Goal: Book appointment/travel/reservation

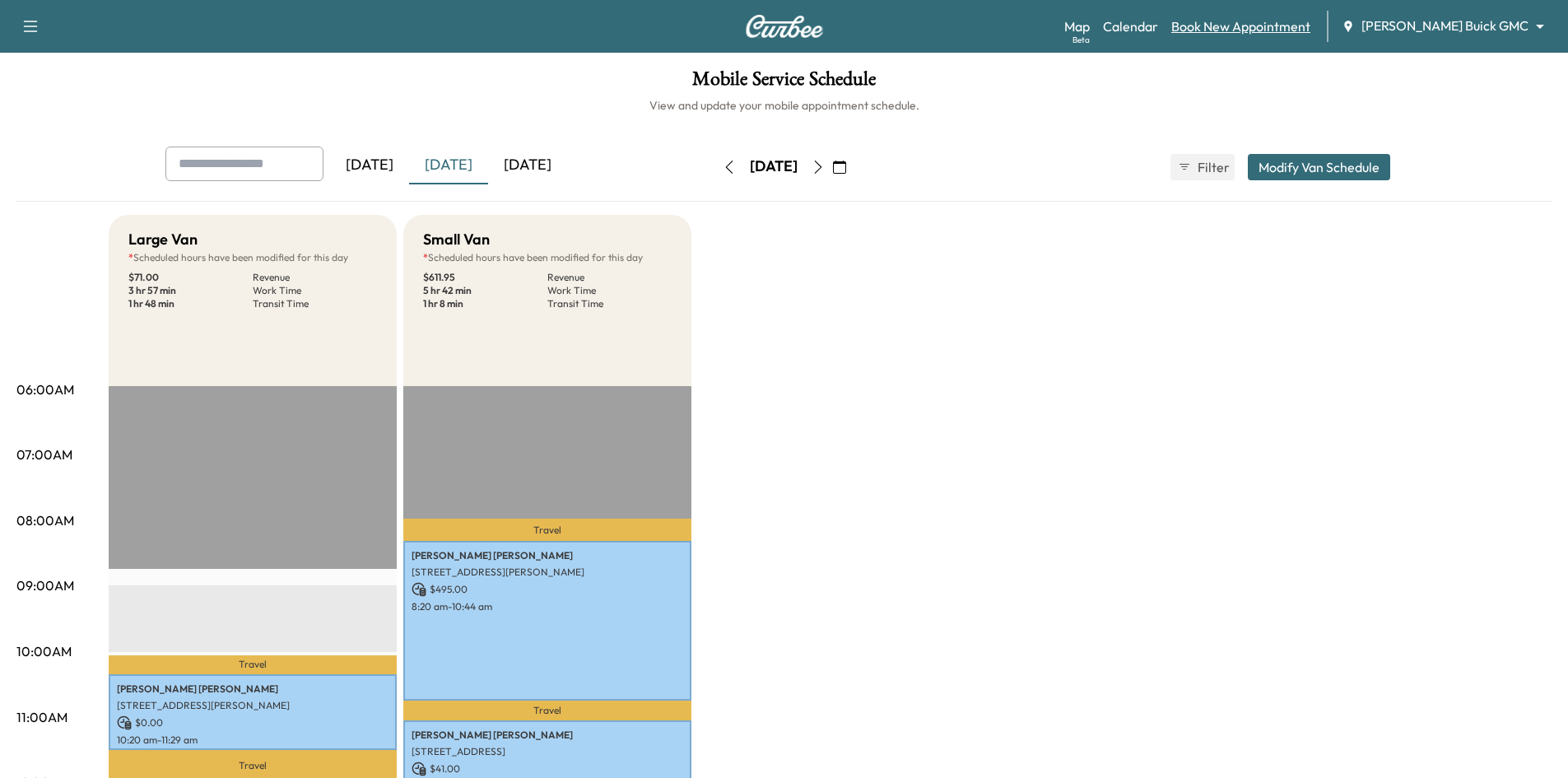
click at [1257, 29] on link "Book New Appointment" at bounding box center [1240, 27] width 139 height 20
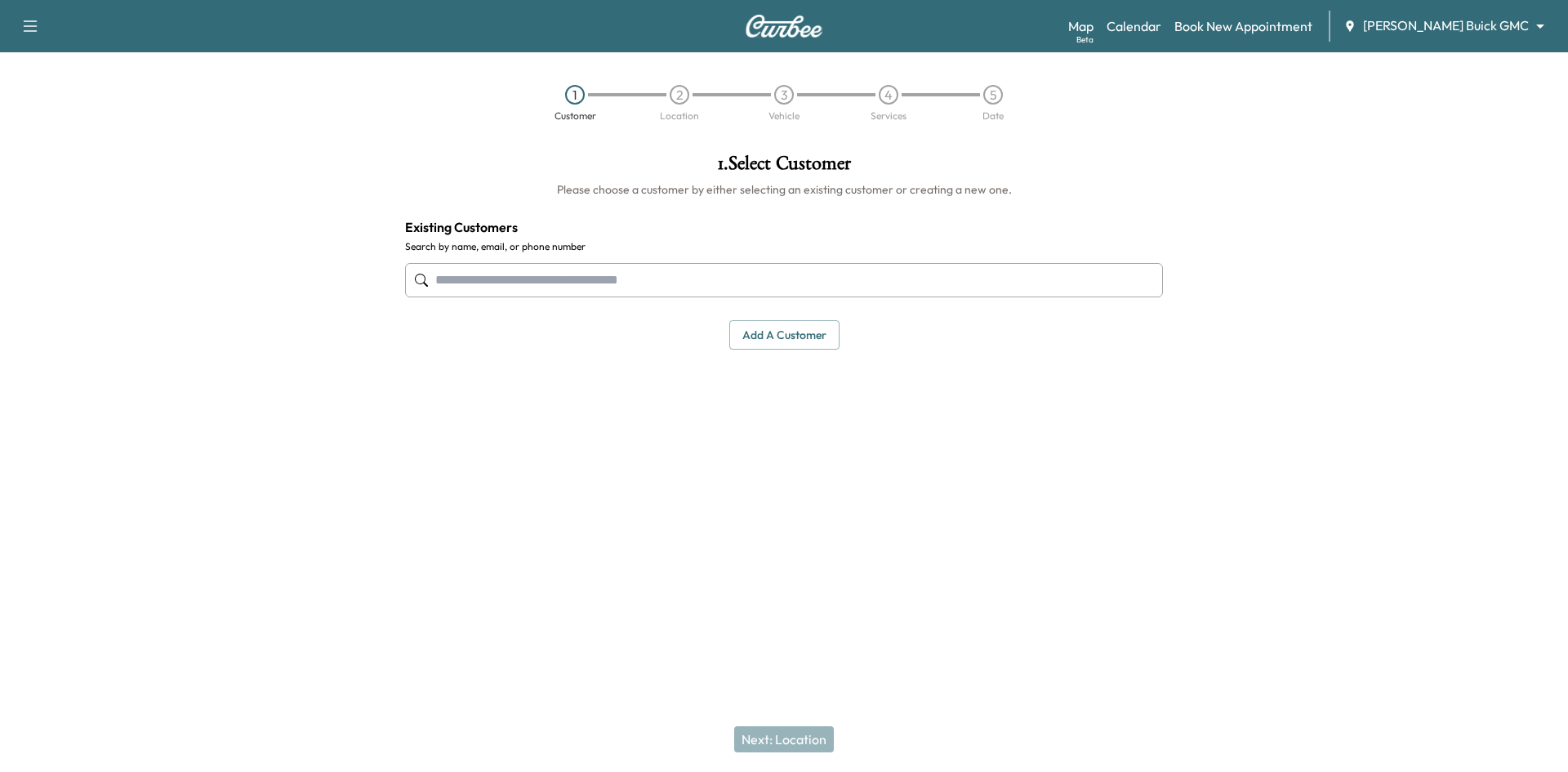
drag, startPoint x: 723, startPoint y: 285, endPoint x: 740, endPoint y: 289, distance: 17.5
click at [723, 285] on input "text" at bounding box center [784, 280] width 758 height 35
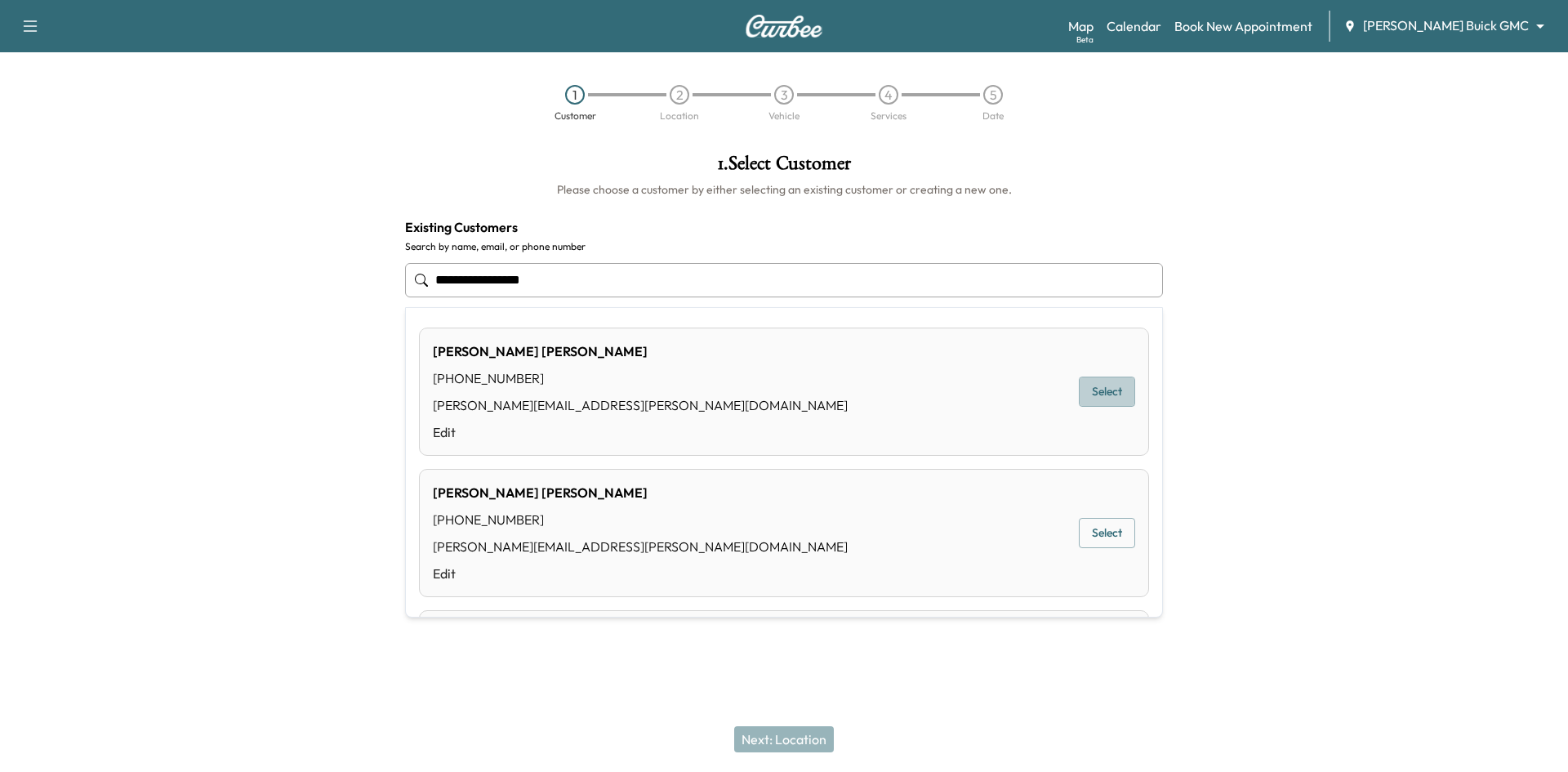
click at [1090, 384] on button "Select" at bounding box center [1107, 391] width 56 height 31
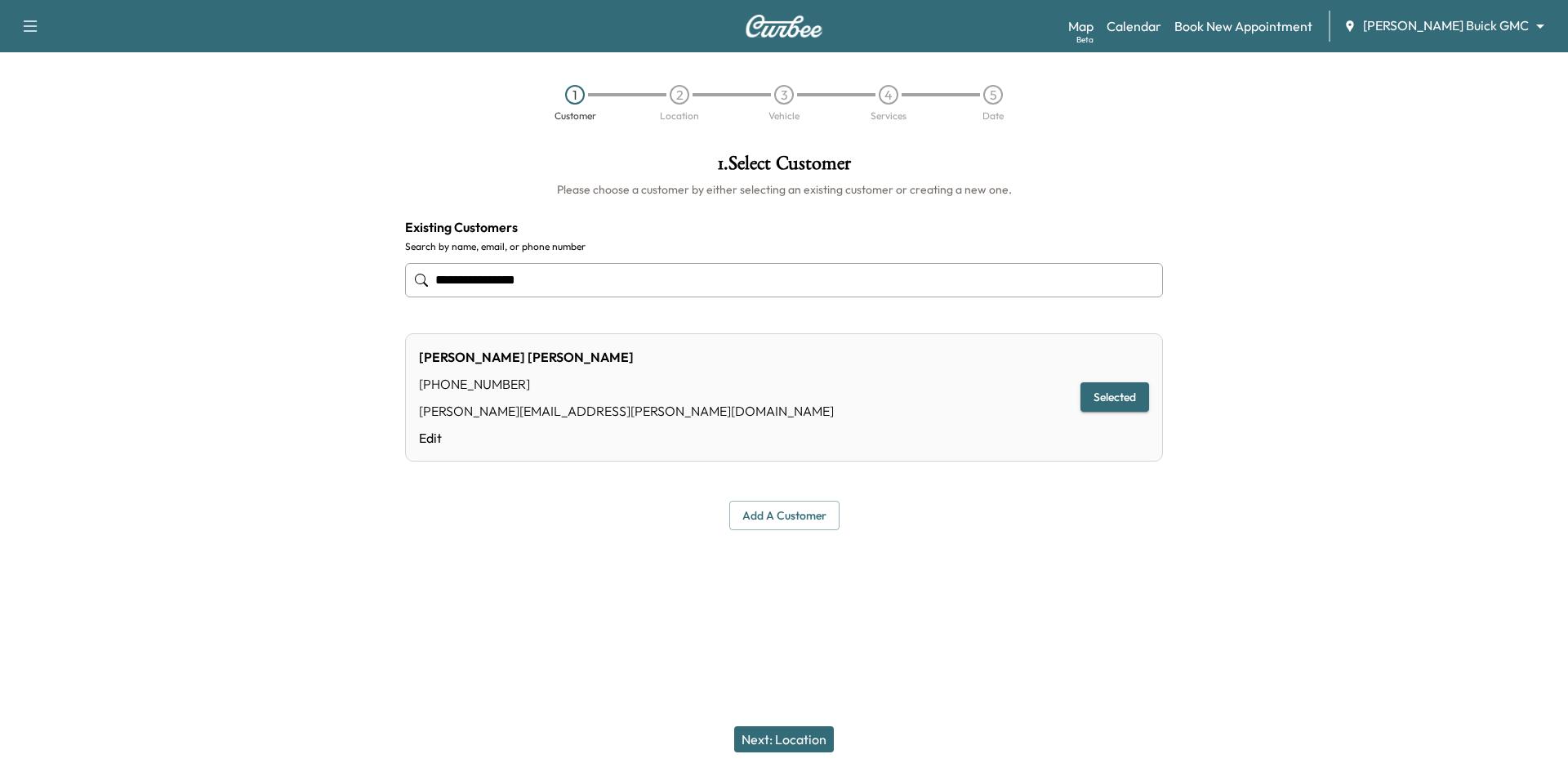
type input "**********"
drag, startPoint x: 787, startPoint y: 735, endPoint x: 792, endPoint y: 709, distance: 26.5
click at [789, 735] on button "Next: Location" at bounding box center [784, 739] width 100 height 26
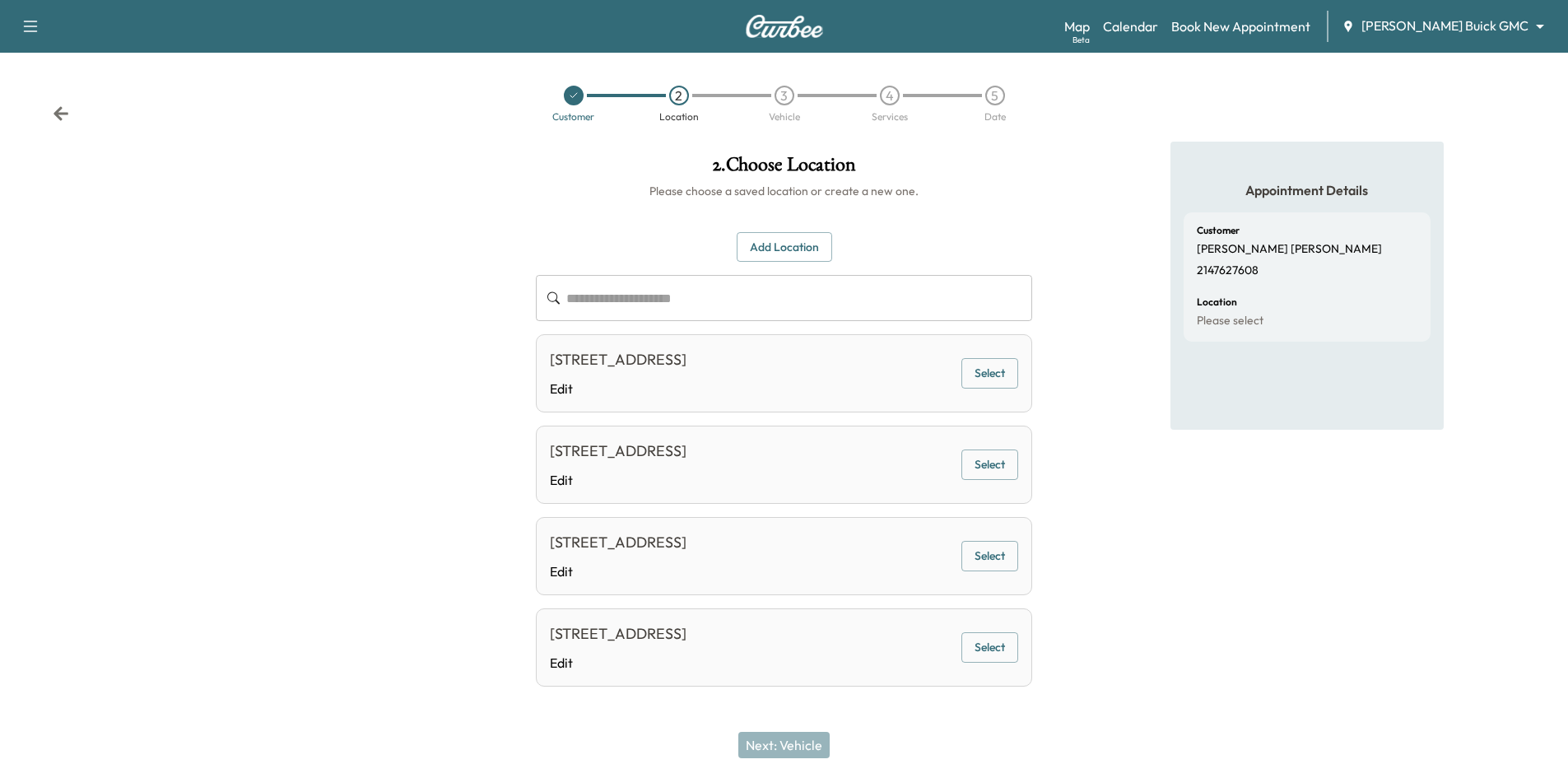
click at [986, 376] on button "Select" at bounding box center [989, 373] width 57 height 31
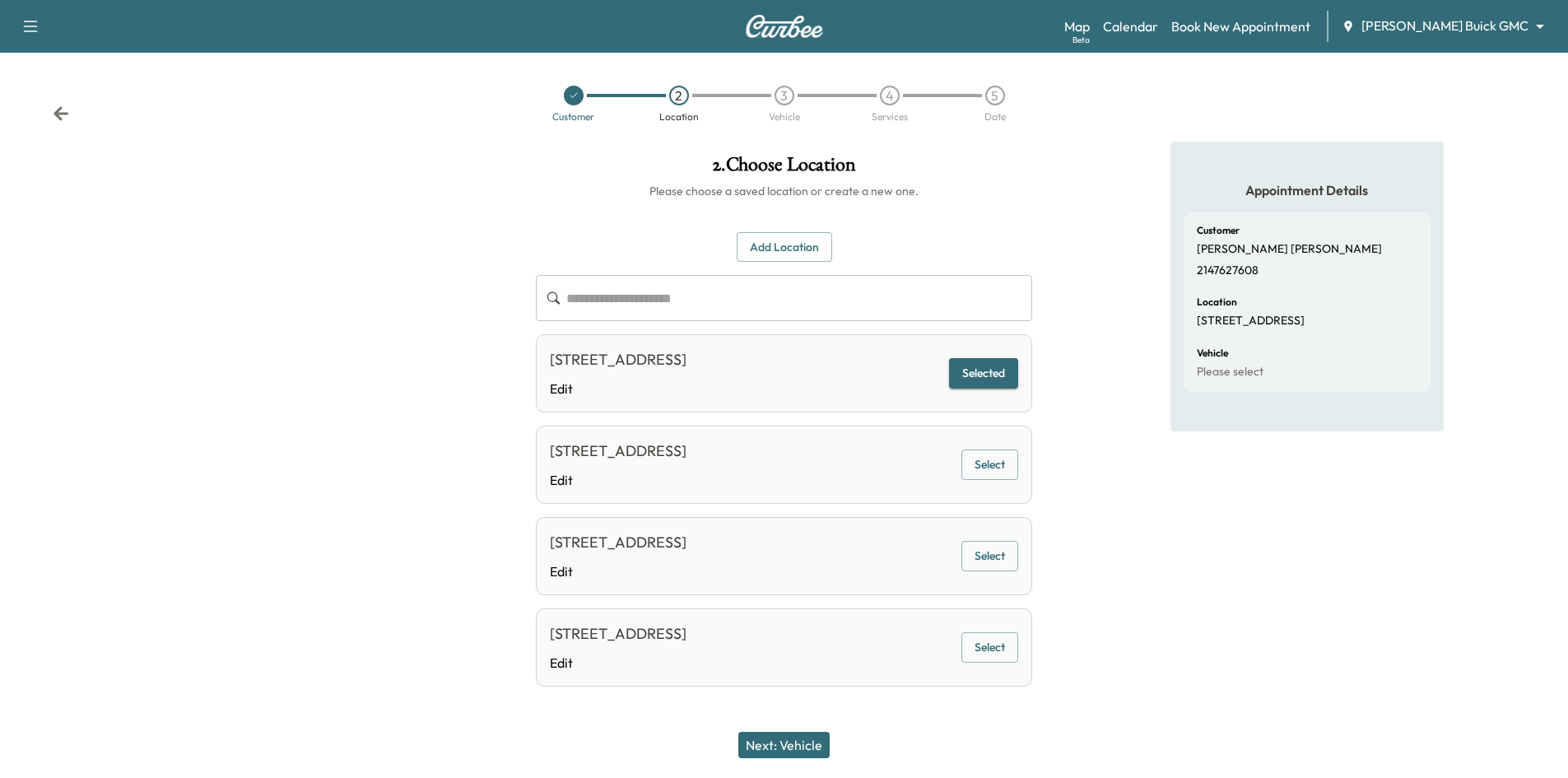
click at [822, 746] on button "Next: Vehicle" at bounding box center [784, 745] width 91 height 27
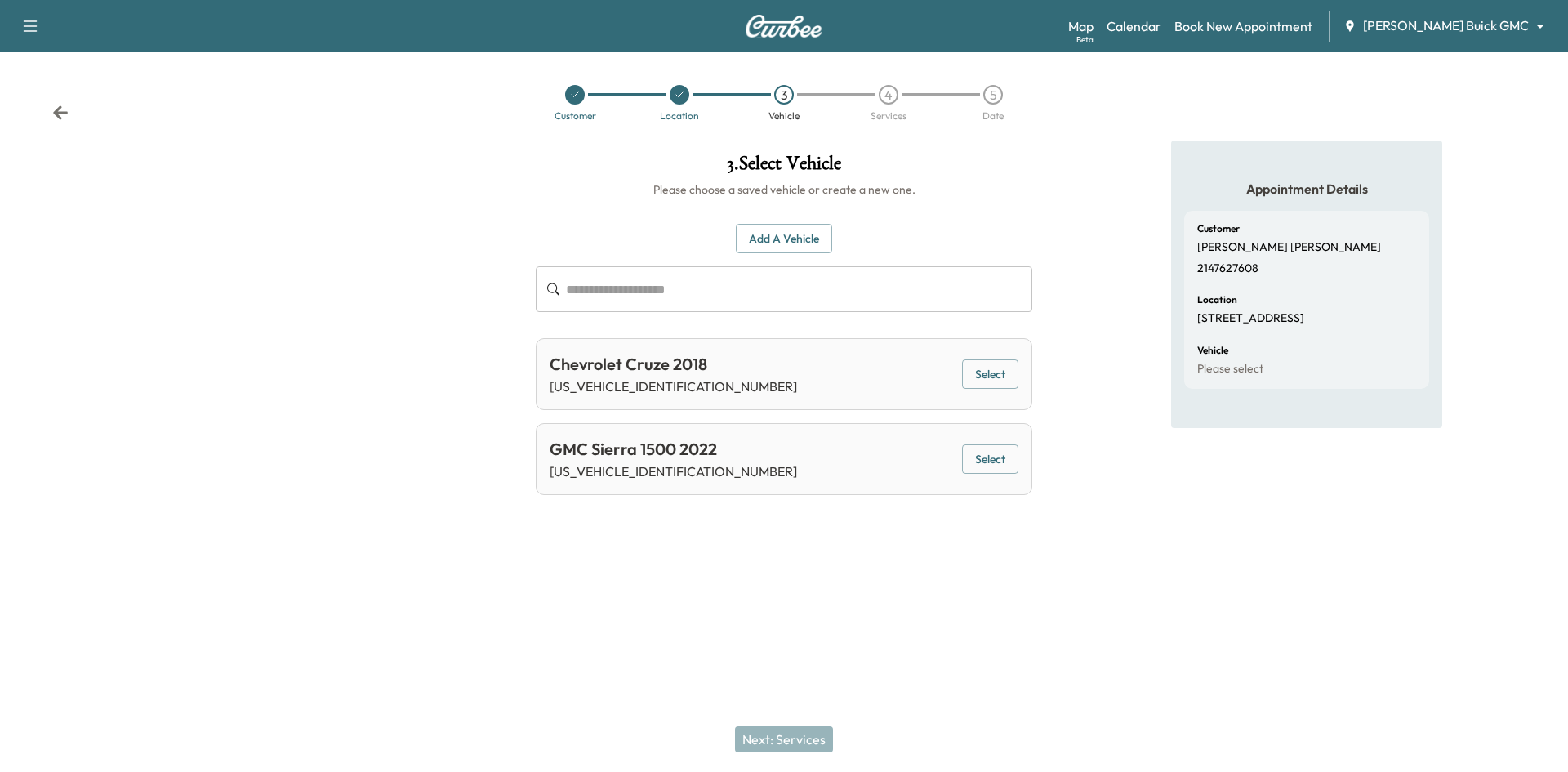
drag, startPoint x: 995, startPoint y: 460, endPoint x: 985, endPoint y: 462, distance: 10.2
click at [994, 460] on button "Select" at bounding box center [990, 459] width 56 height 31
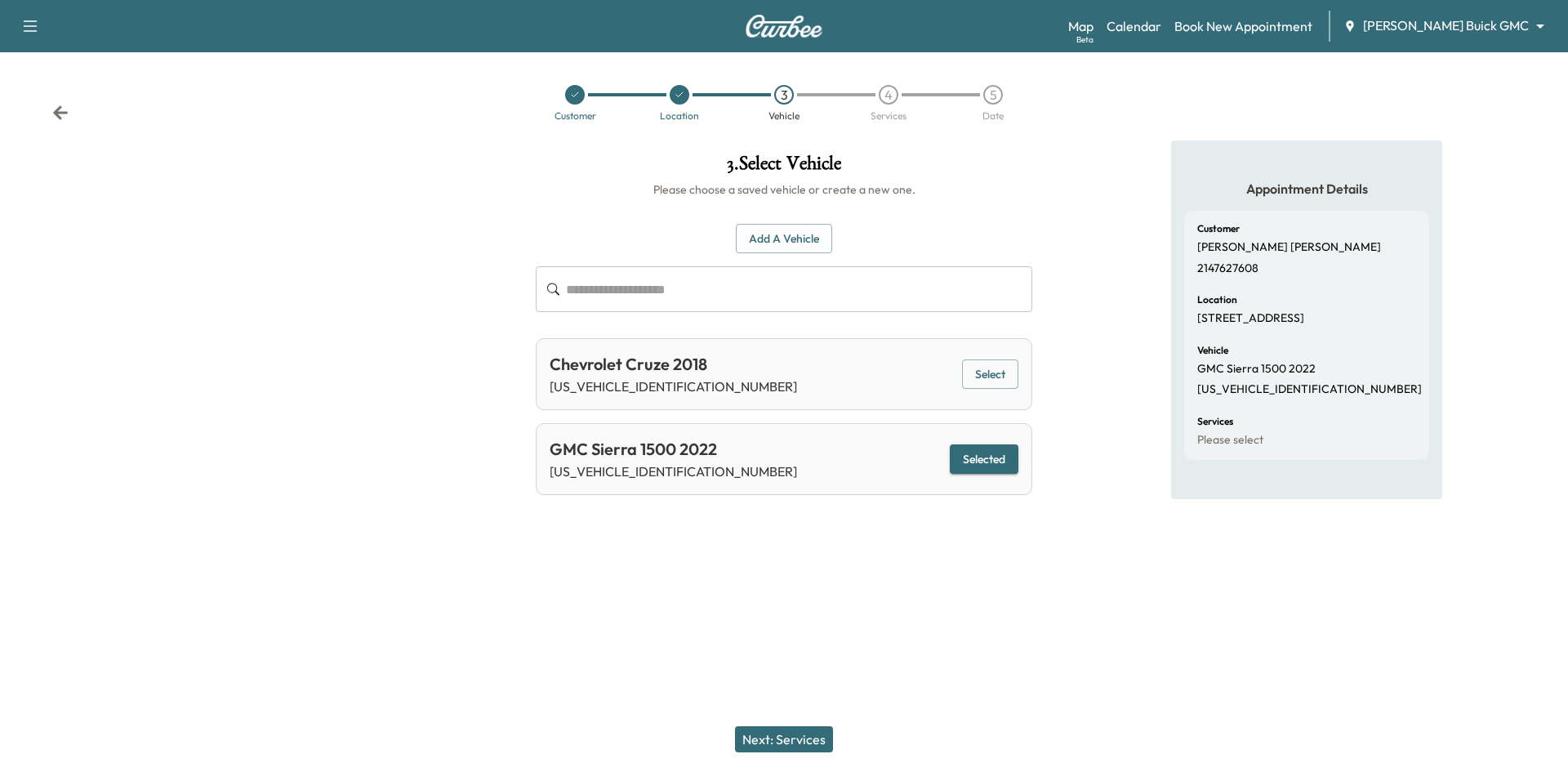
drag, startPoint x: 775, startPoint y: 738, endPoint x: 784, endPoint y: 732, distance: 10.8
click at [779, 739] on button "Next: Services" at bounding box center [784, 739] width 98 height 26
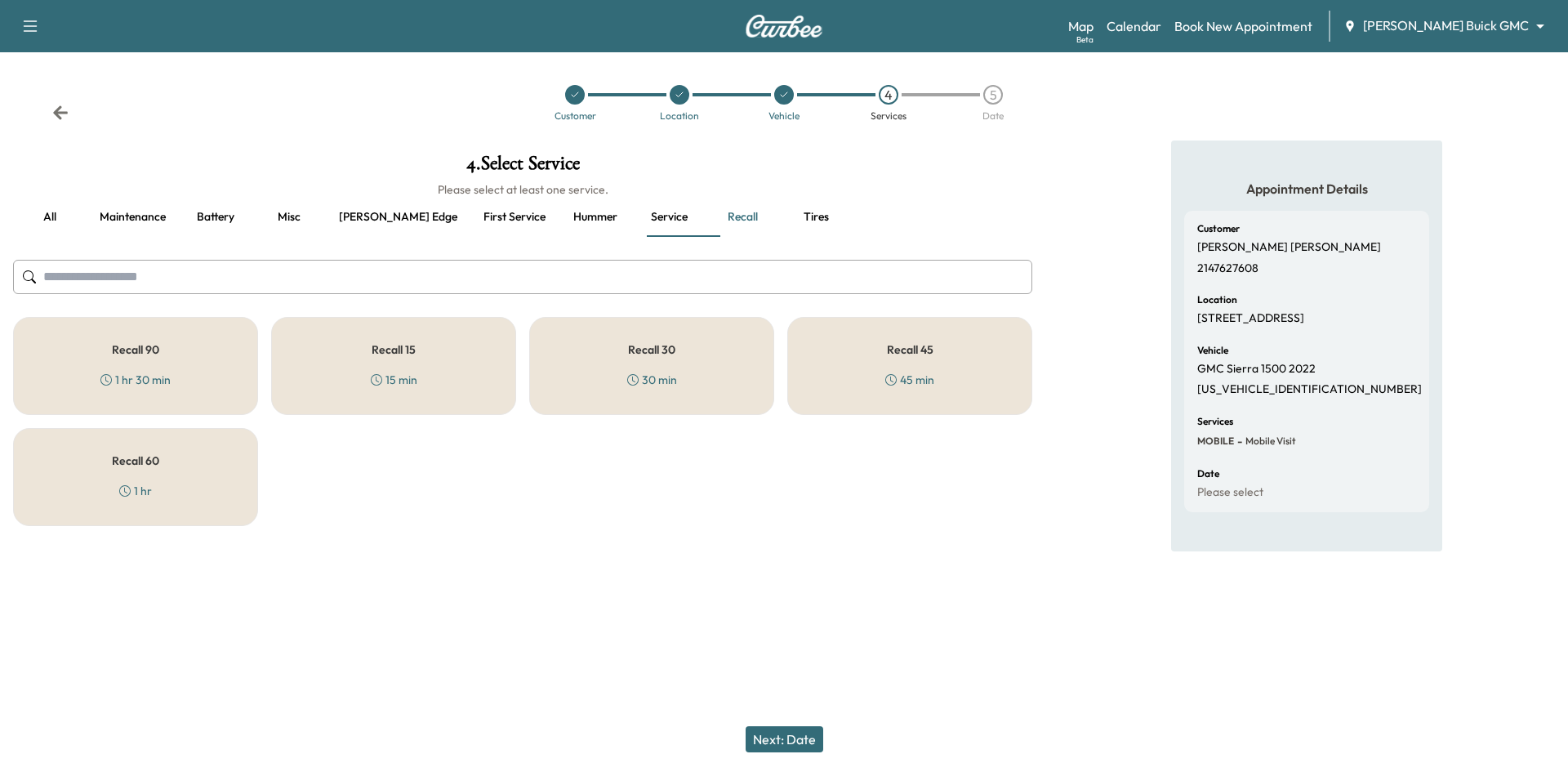
click at [893, 355] on h5 "Recall 45" at bounding box center [910, 350] width 46 height 12
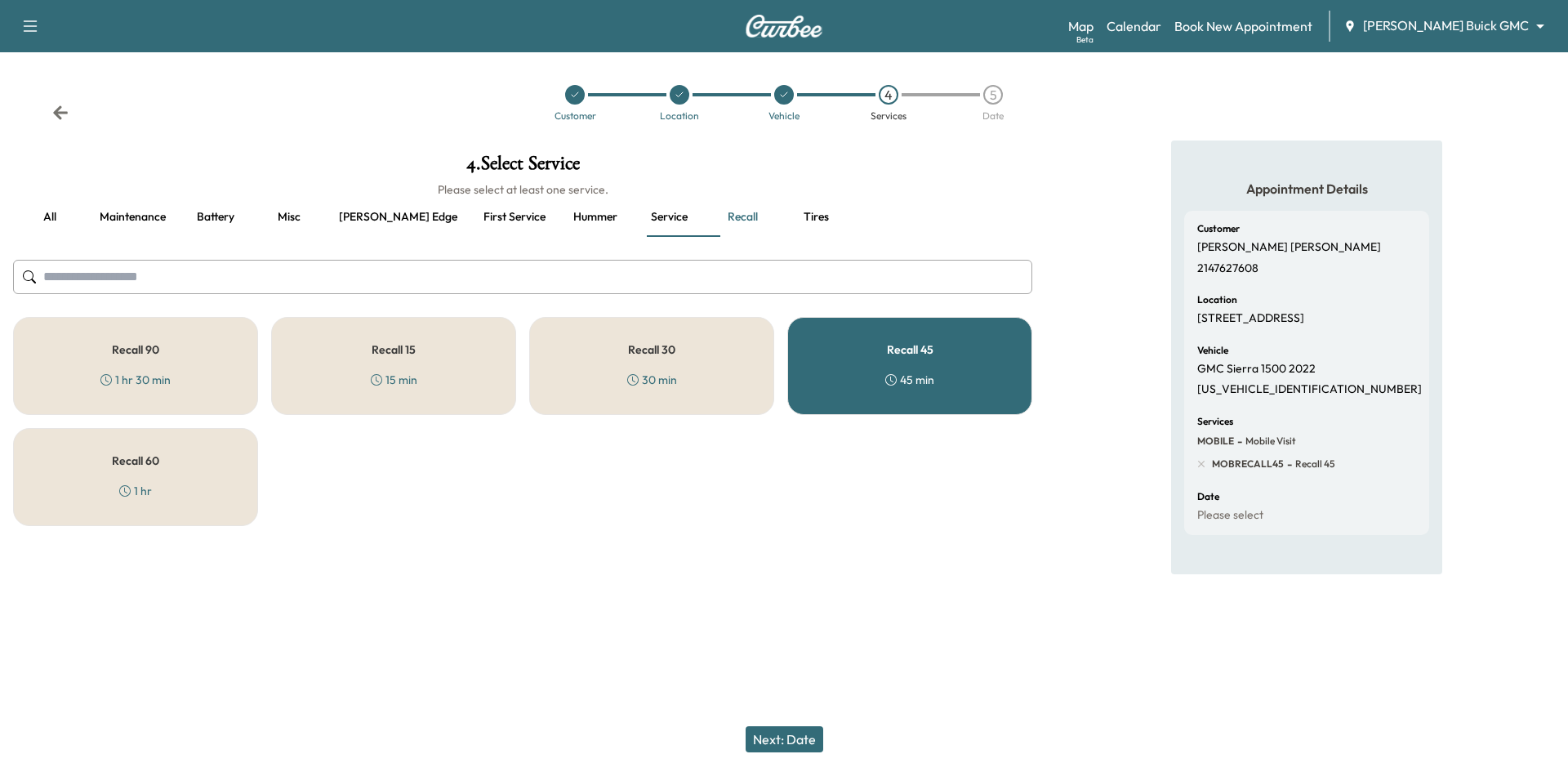
click at [679, 91] on icon at bounding box center [680, 95] width 10 height 10
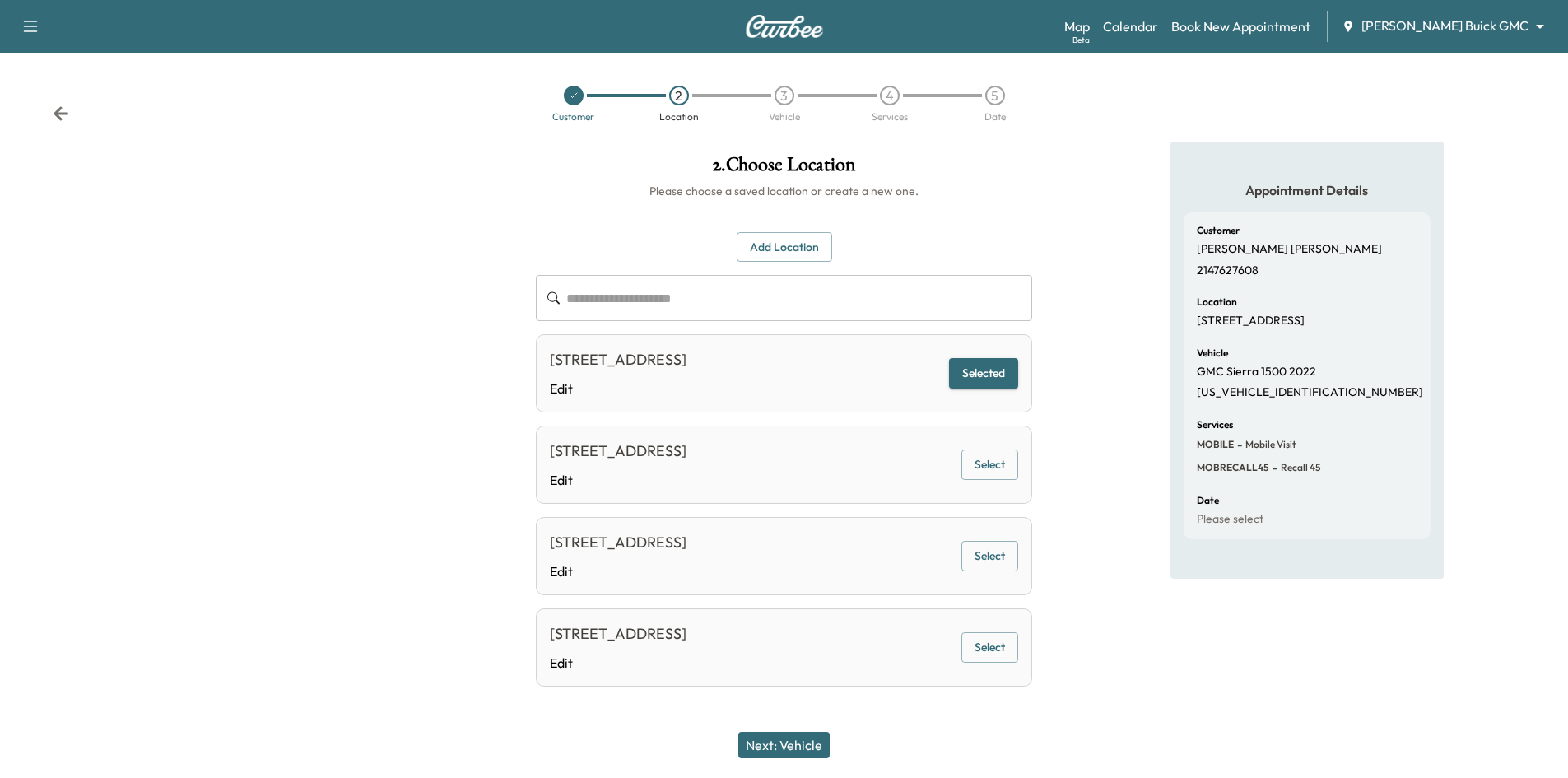
click at [577, 100] on icon at bounding box center [574, 96] width 10 height 10
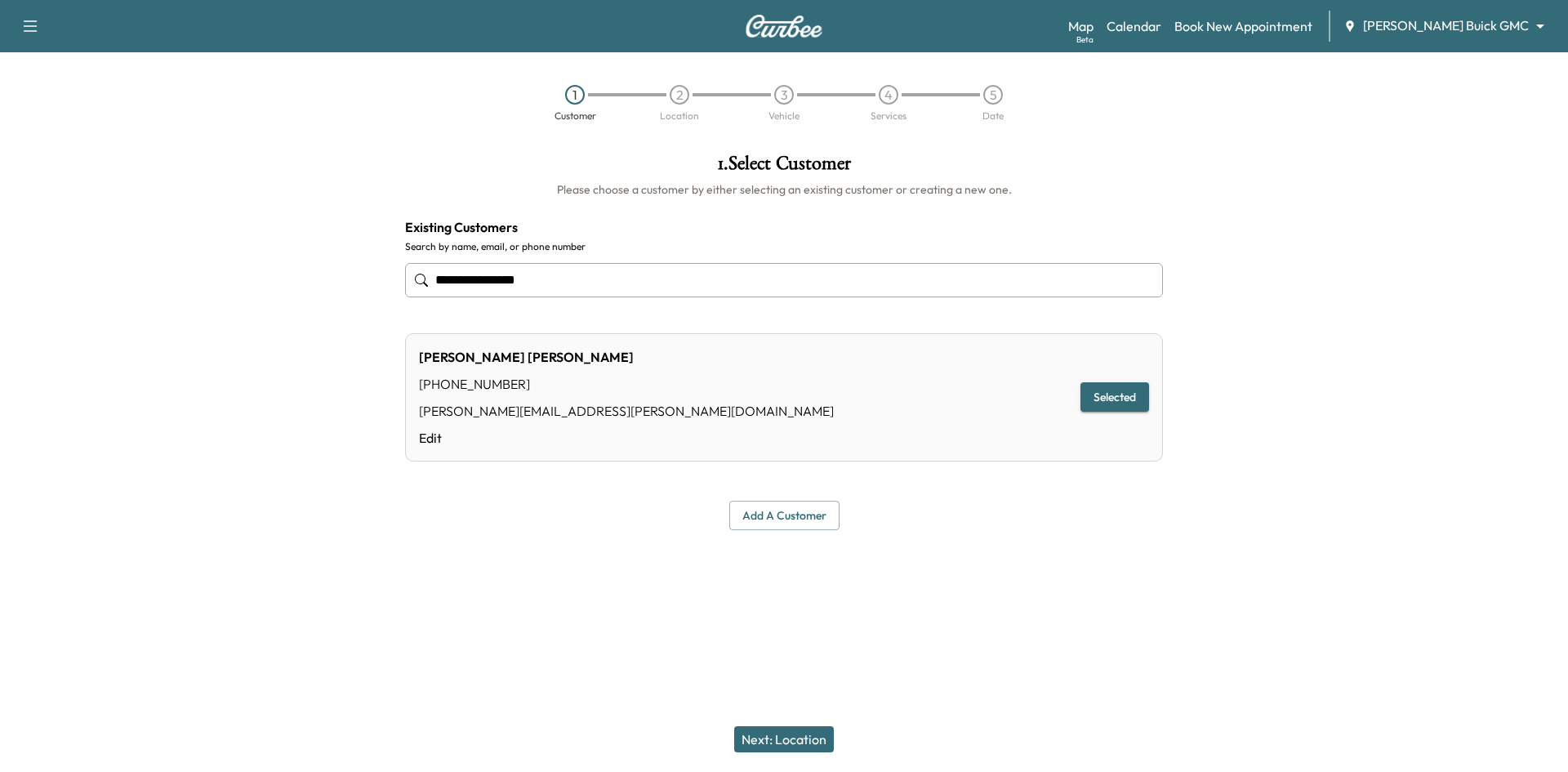
click at [571, 90] on div "1" at bounding box center [575, 95] width 20 height 20
click at [1161, 25] on link "Calendar" at bounding box center [1134, 26] width 54 height 20
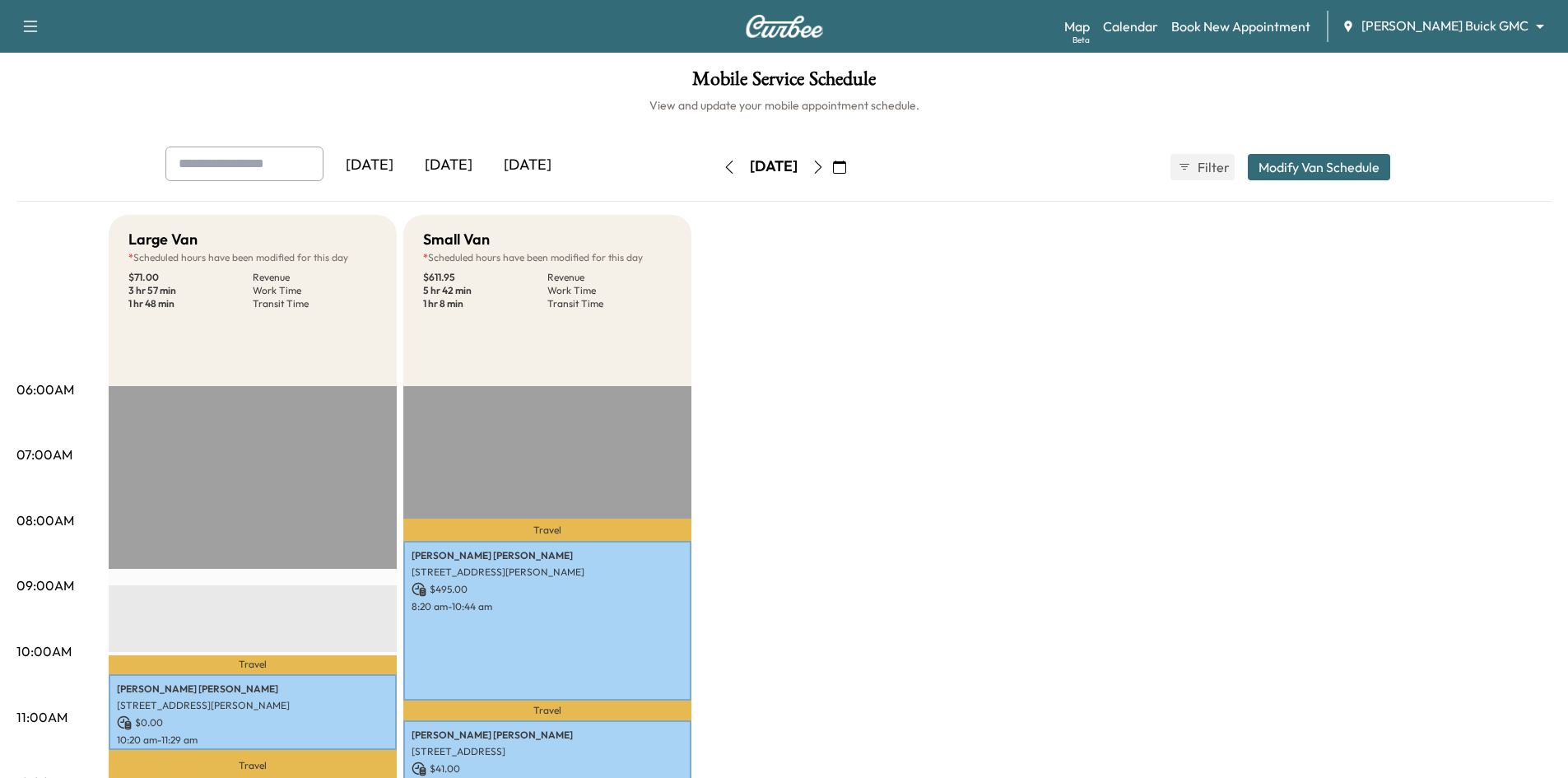
click at [832, 175] on button "button" at bounding box center [818, 167] width 28 height 27
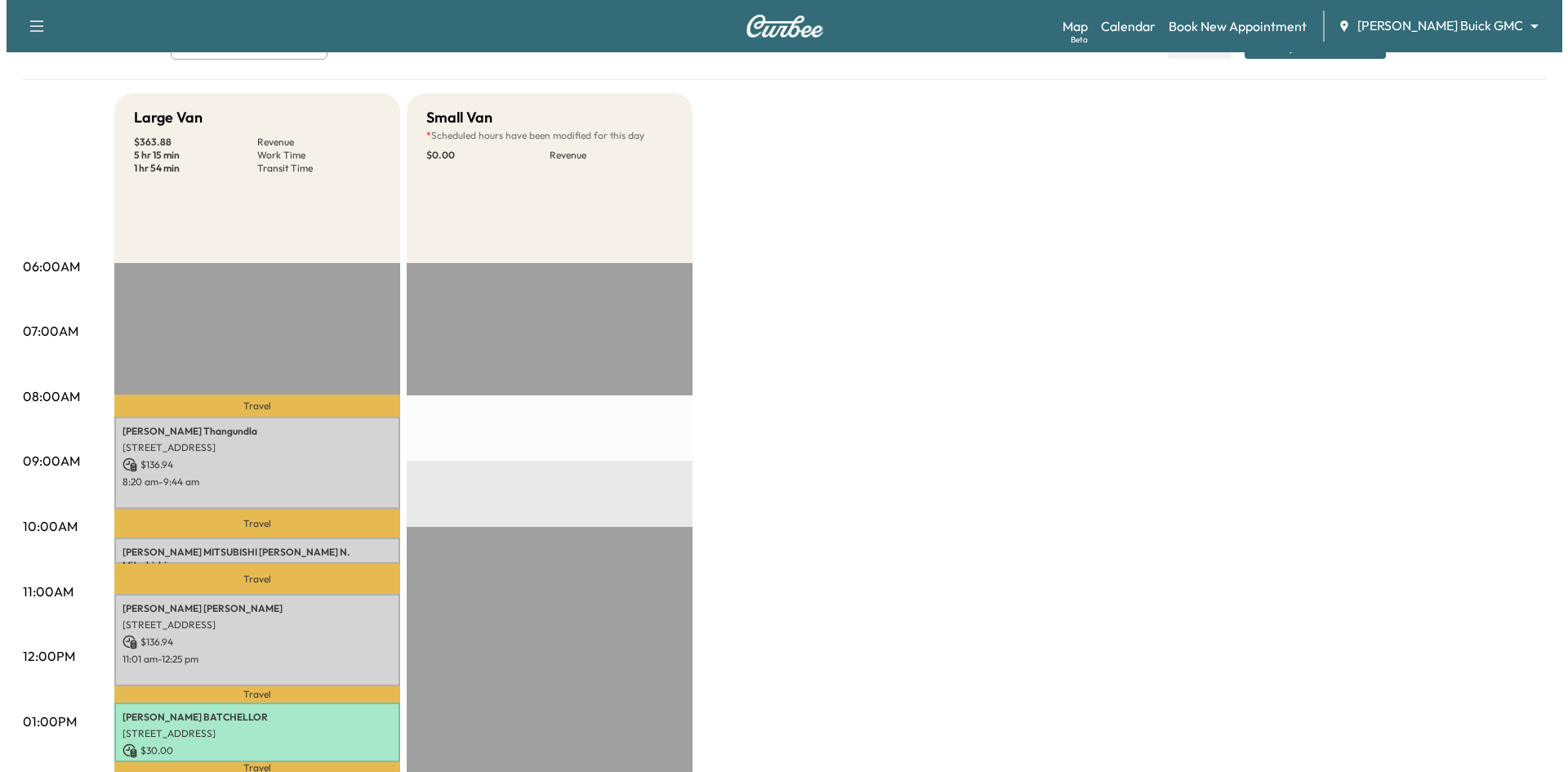
scroll to position [245, 0]
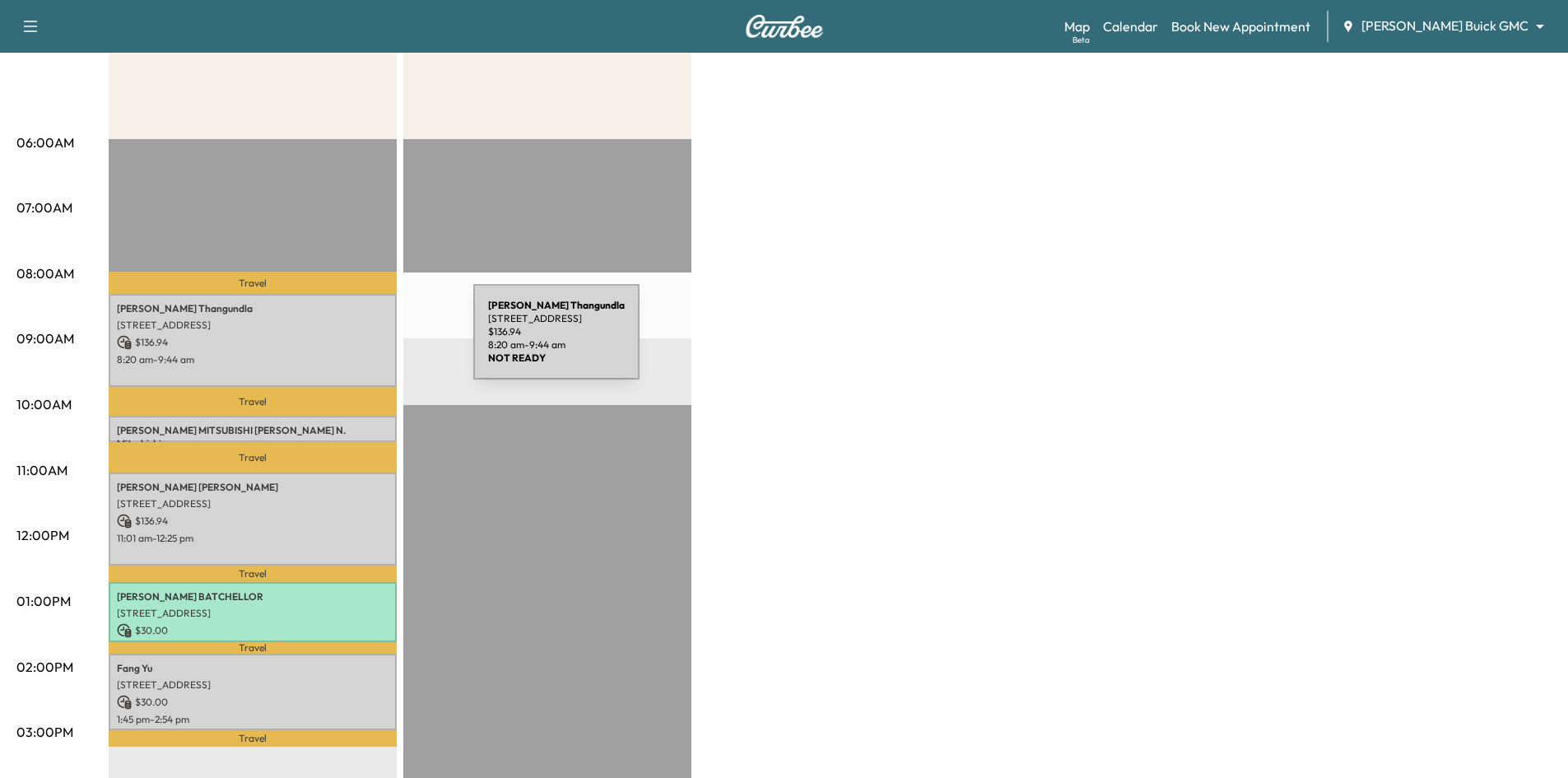
click at [350, 342] on p "$ 136.94" at bounding box center [253, 342] width 272 height 15
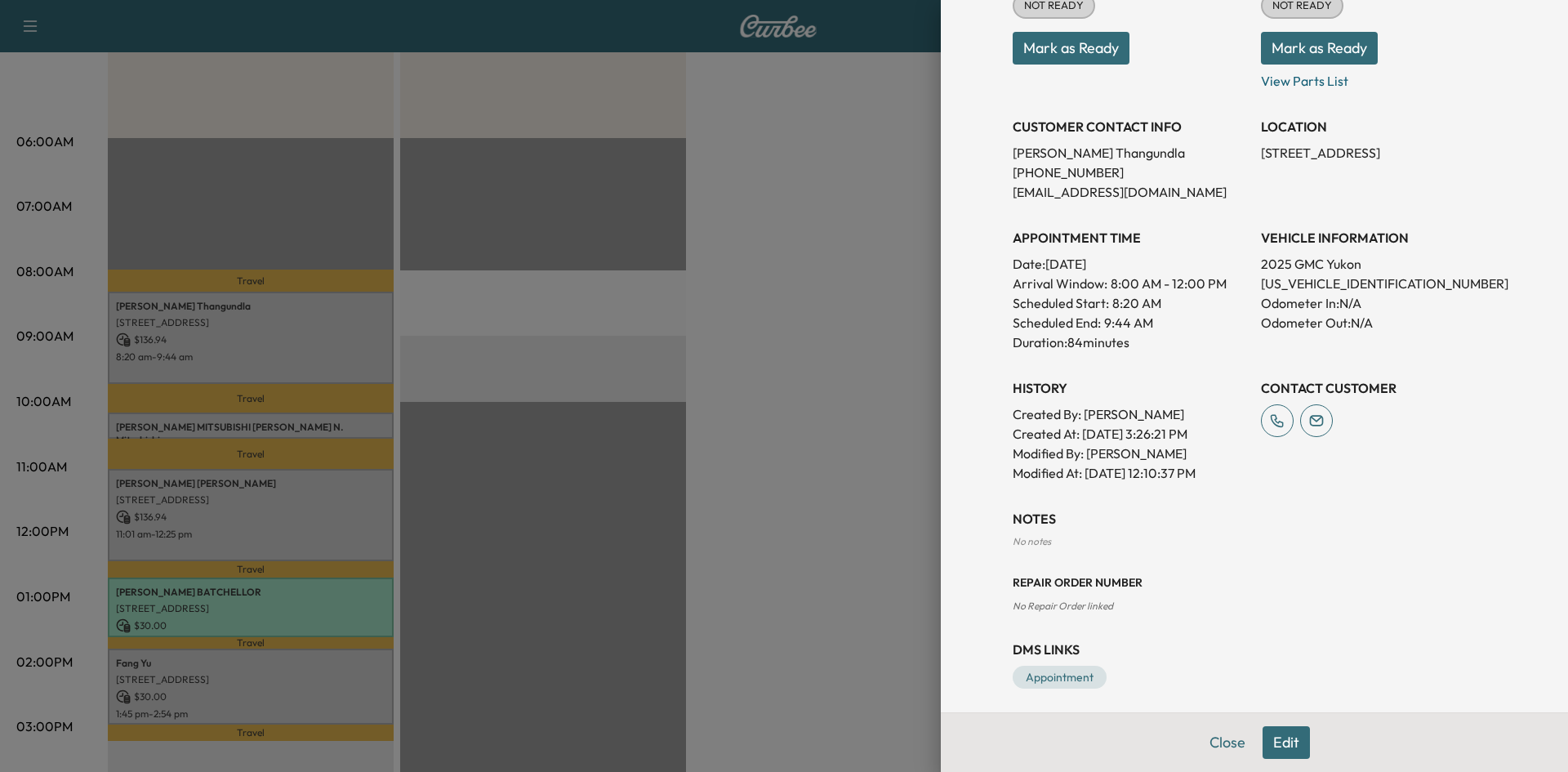
scroll to position [267, 0]
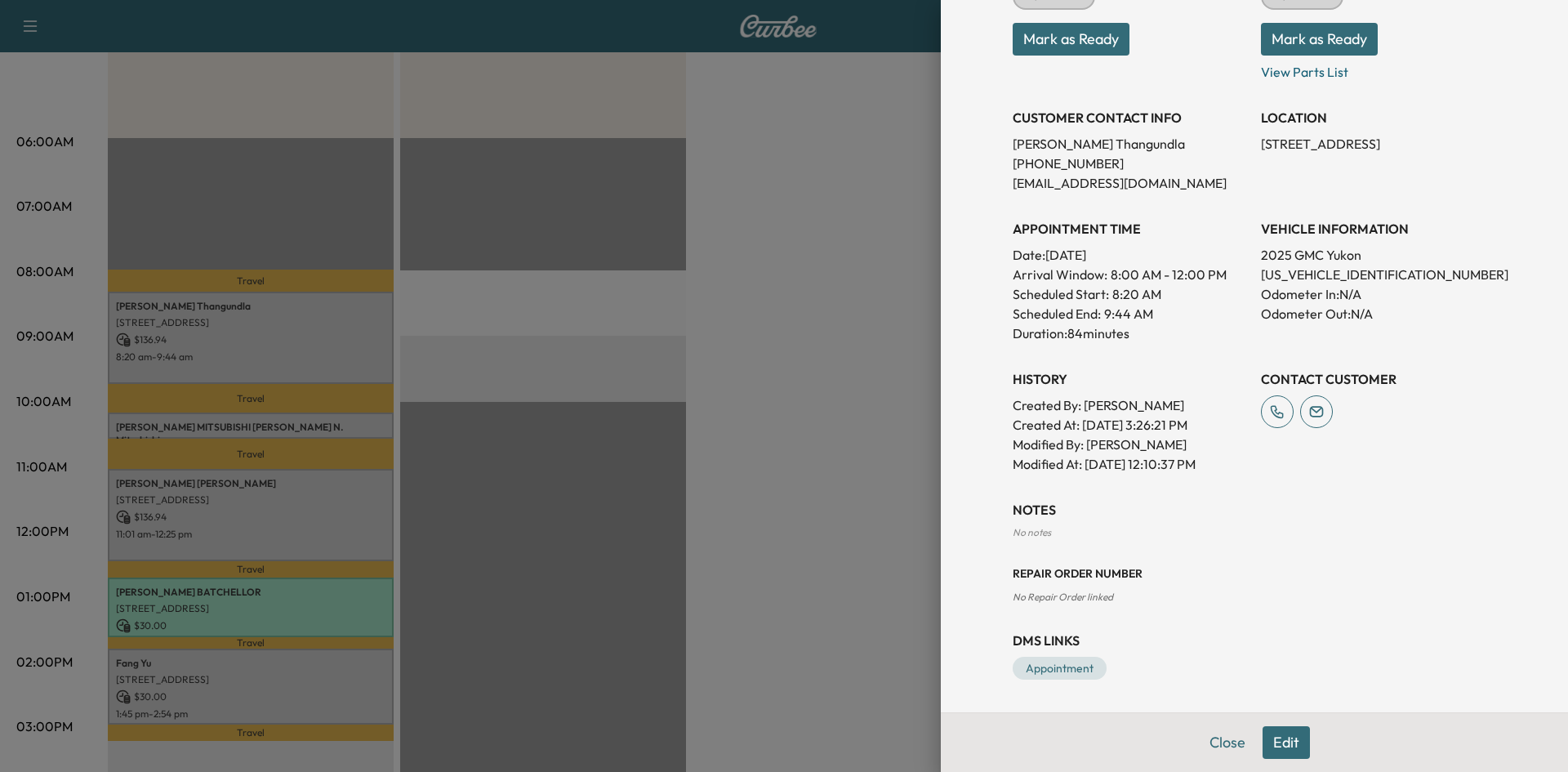
click at [365, 462] on div at bounding box center [784, 386] width 1568 height 772
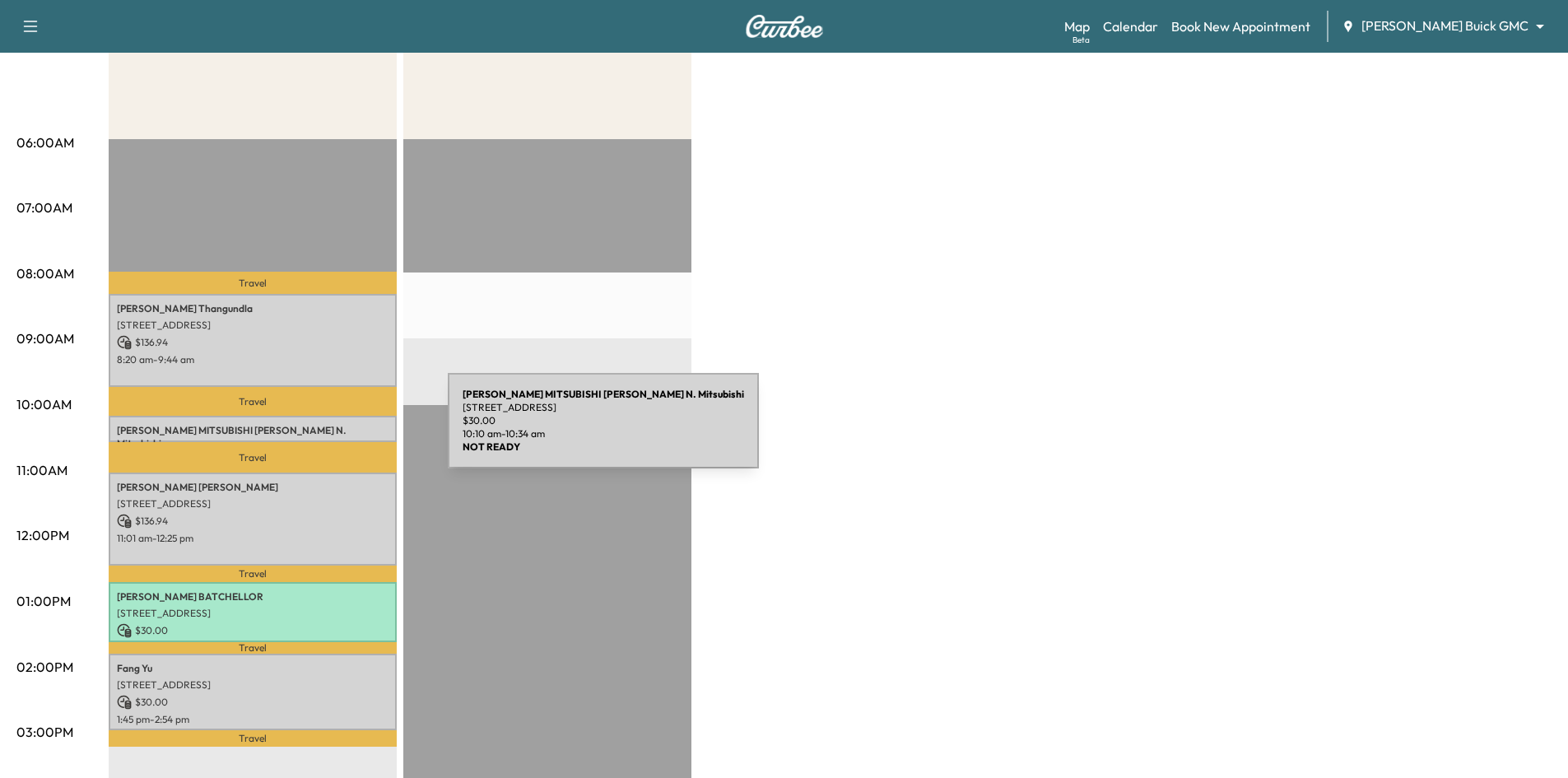
click at [324, 431] on p "DON HERRING N. MITSUBISHI Don Herring N. Mitsubishi" at bounding box center [253, 437] width 272 height 27
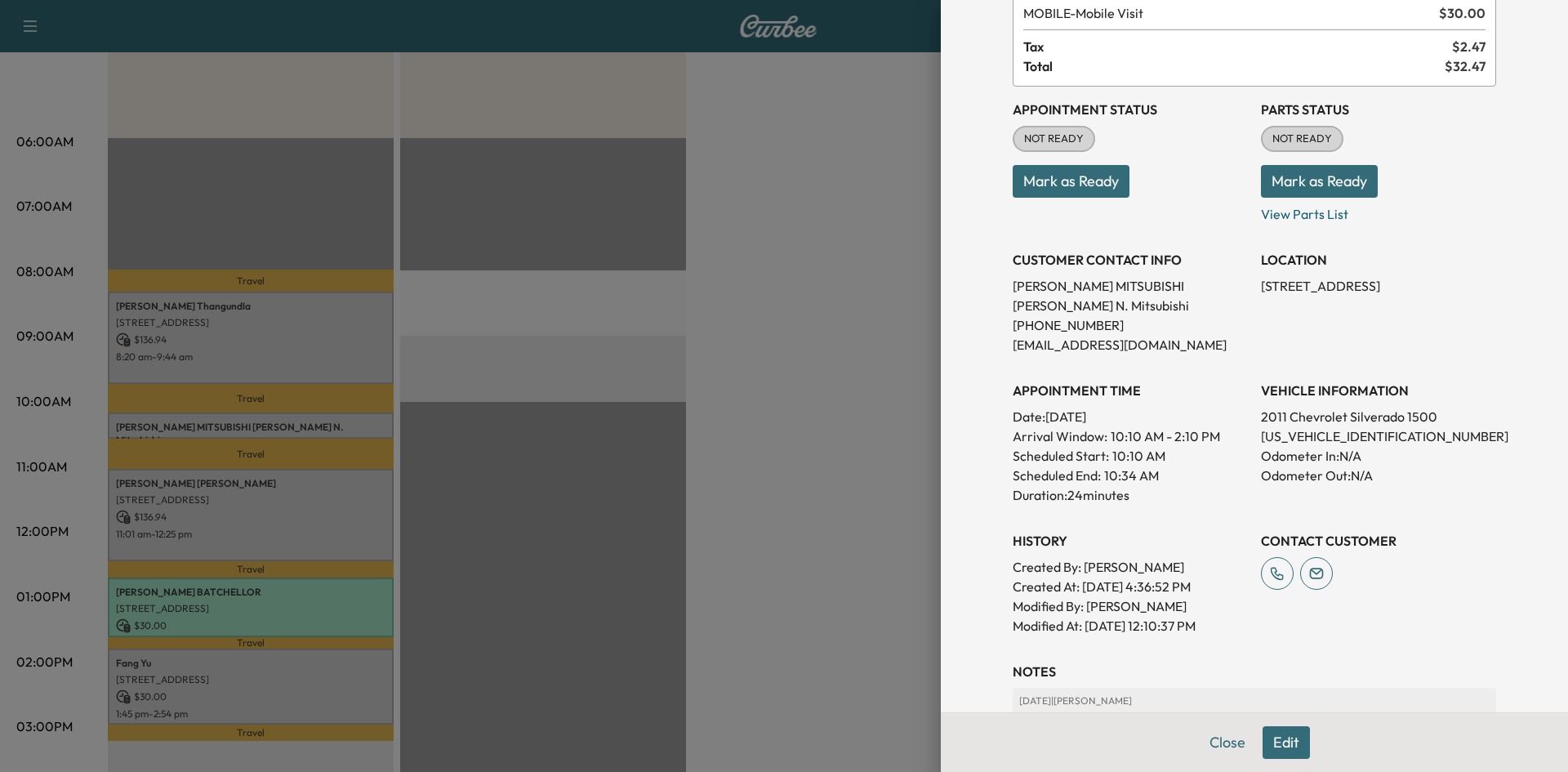
scroll to position [329, 0]
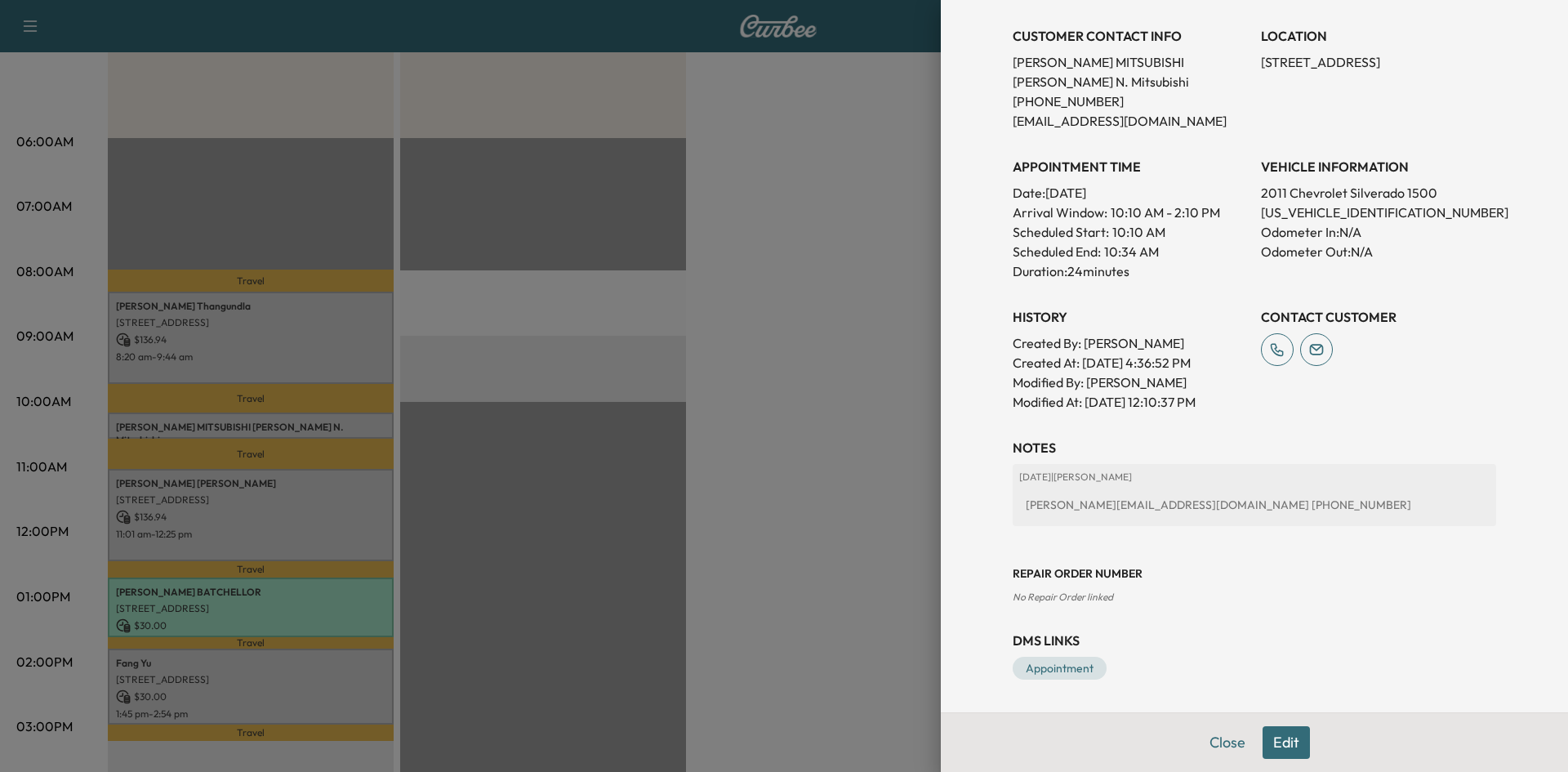
click at [749, 463] on div at bounding box center [784, 386] width 1568 height 772
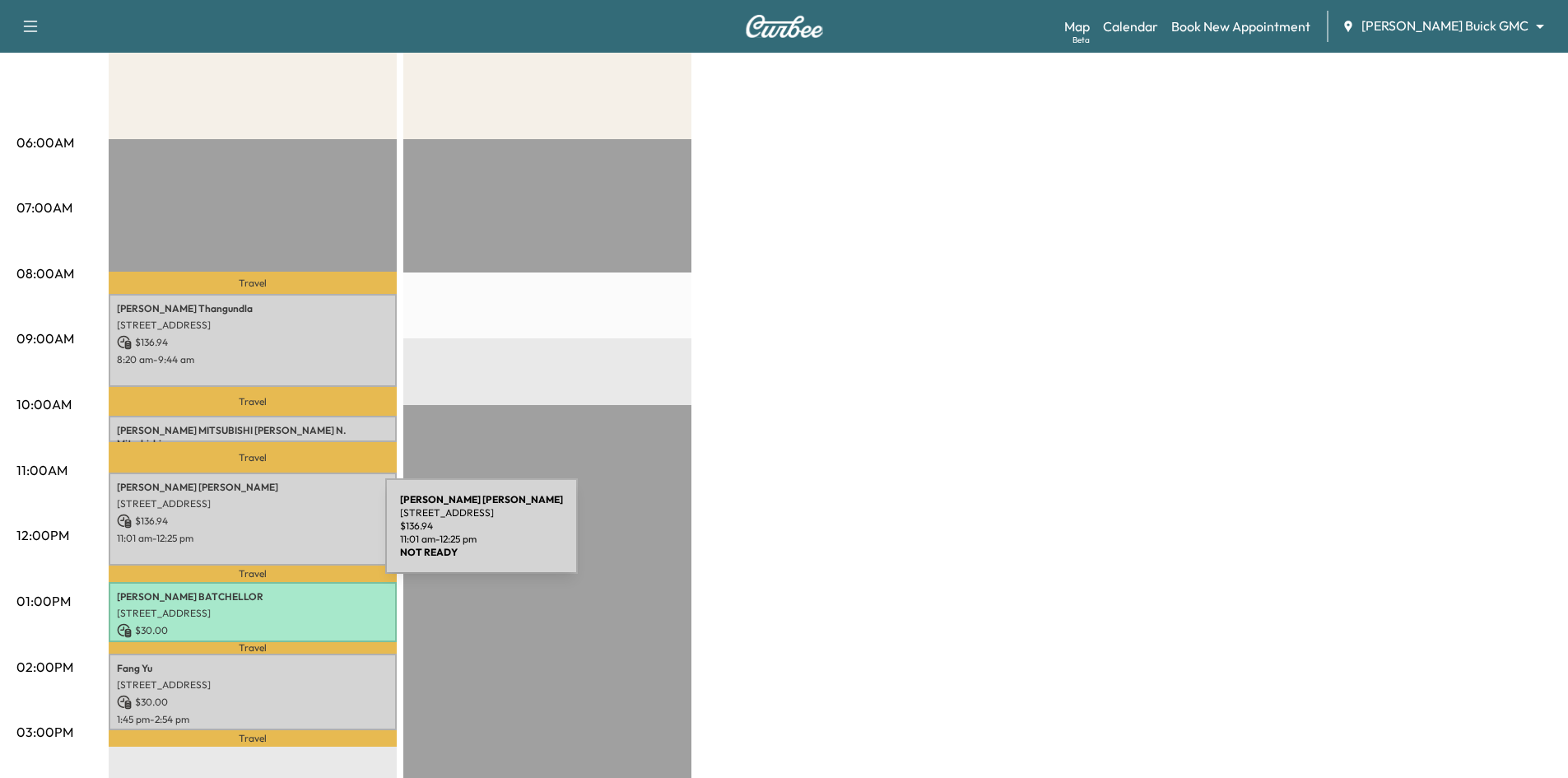
click at [262, 536] on p "11:01 am - 12:25 pm" at bounding box center [253, 539] width 272 height 13
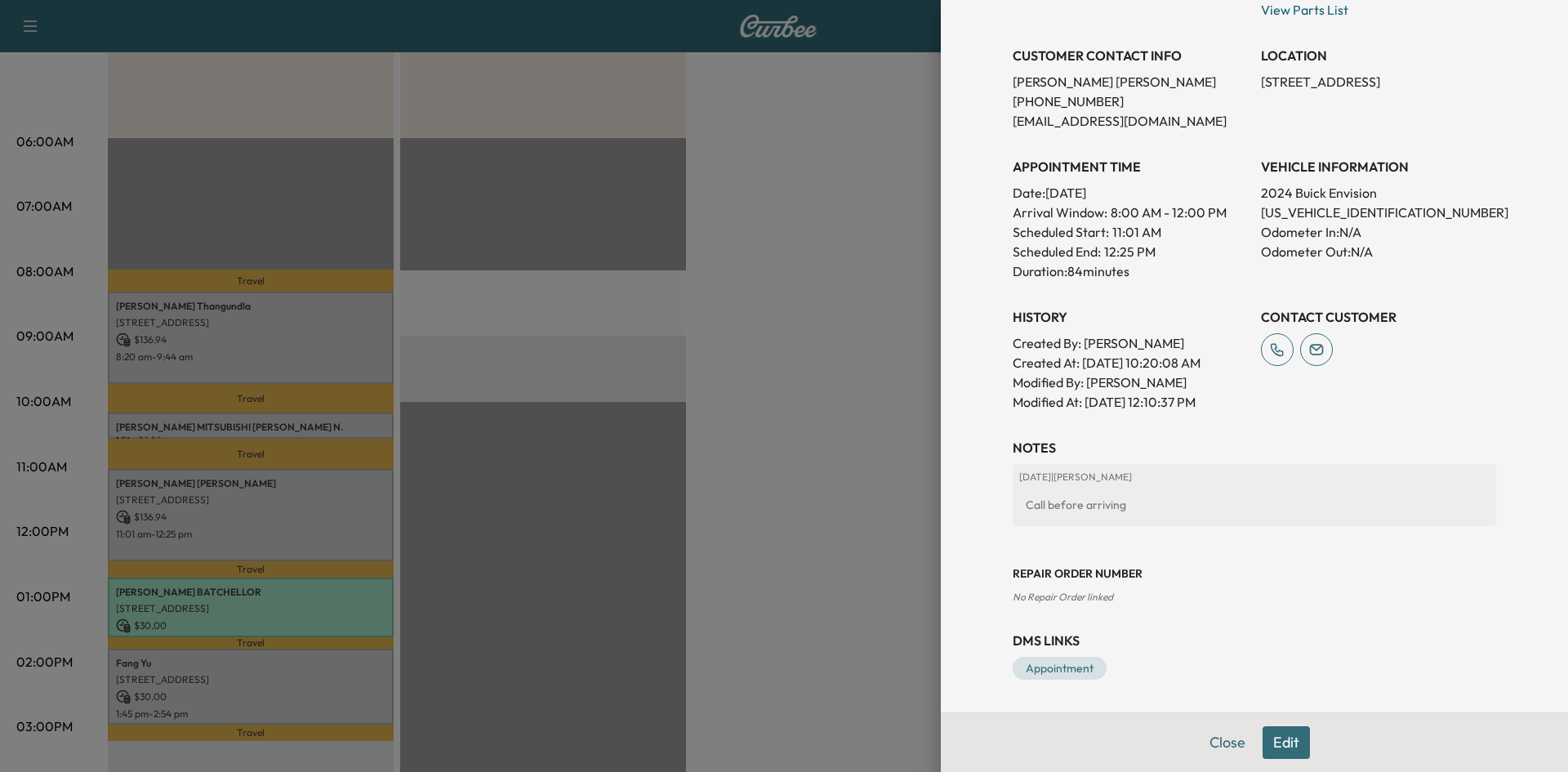
click at [329, 545] on div at bounding box center [784, 386] width 1568 height 772
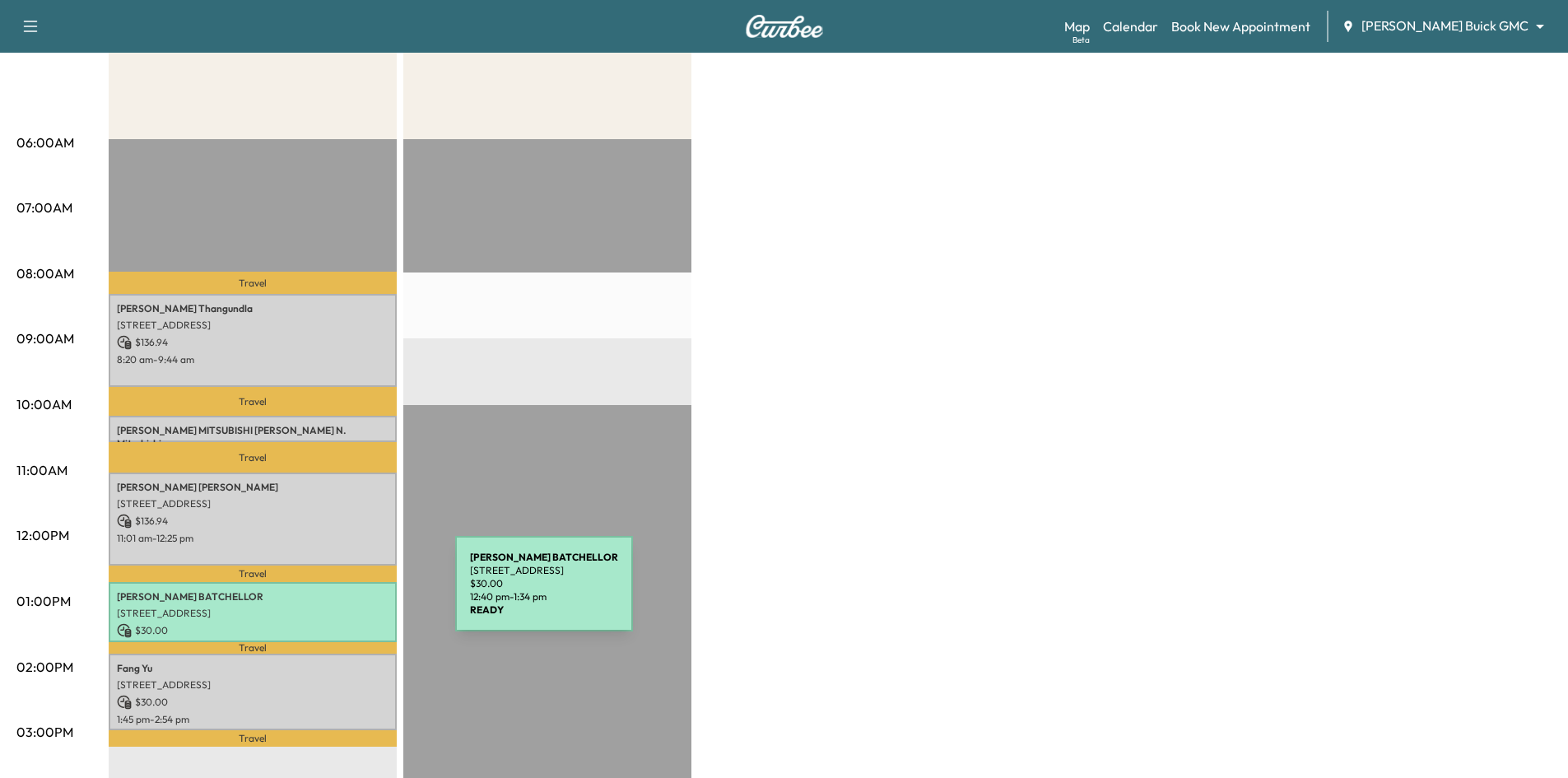
click at [332, 593] on p "MICHAEL BATCHELLOR" at bounding box center [253, 597] width 272 height 13
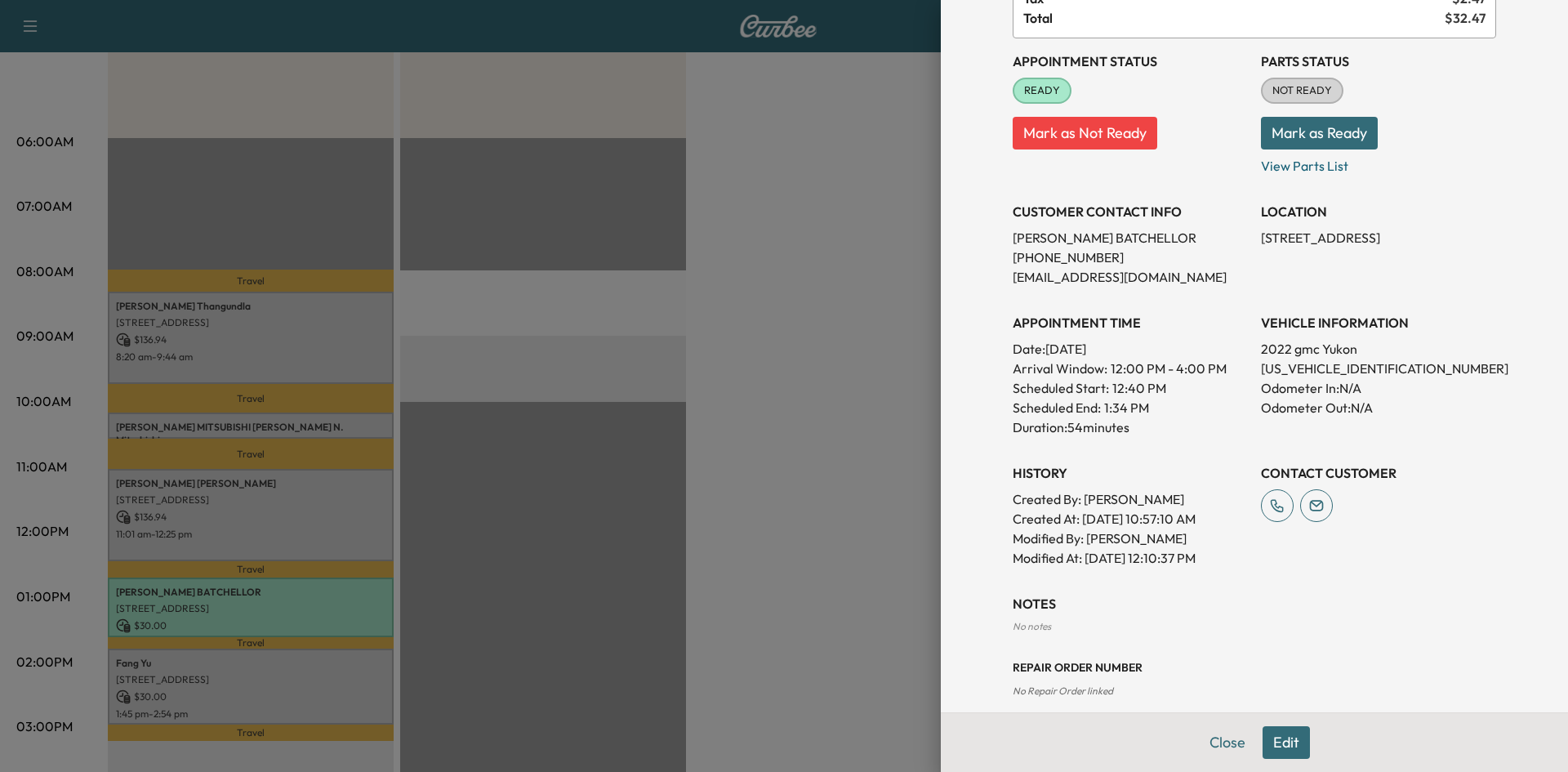
scroll to position [0, 0]
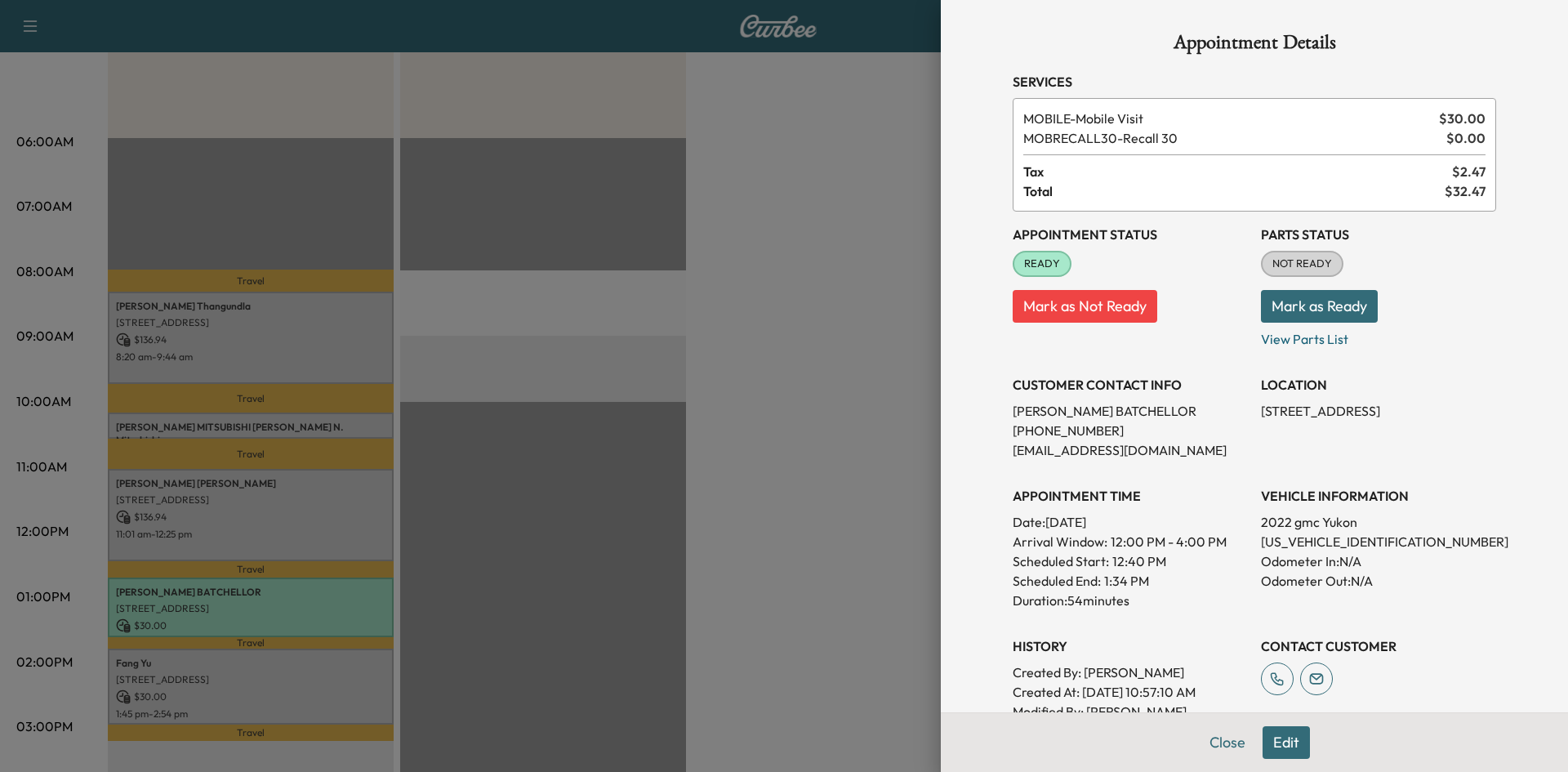
click at [344, 662] on div at bounding box center [784, 386] width 1568 height 772
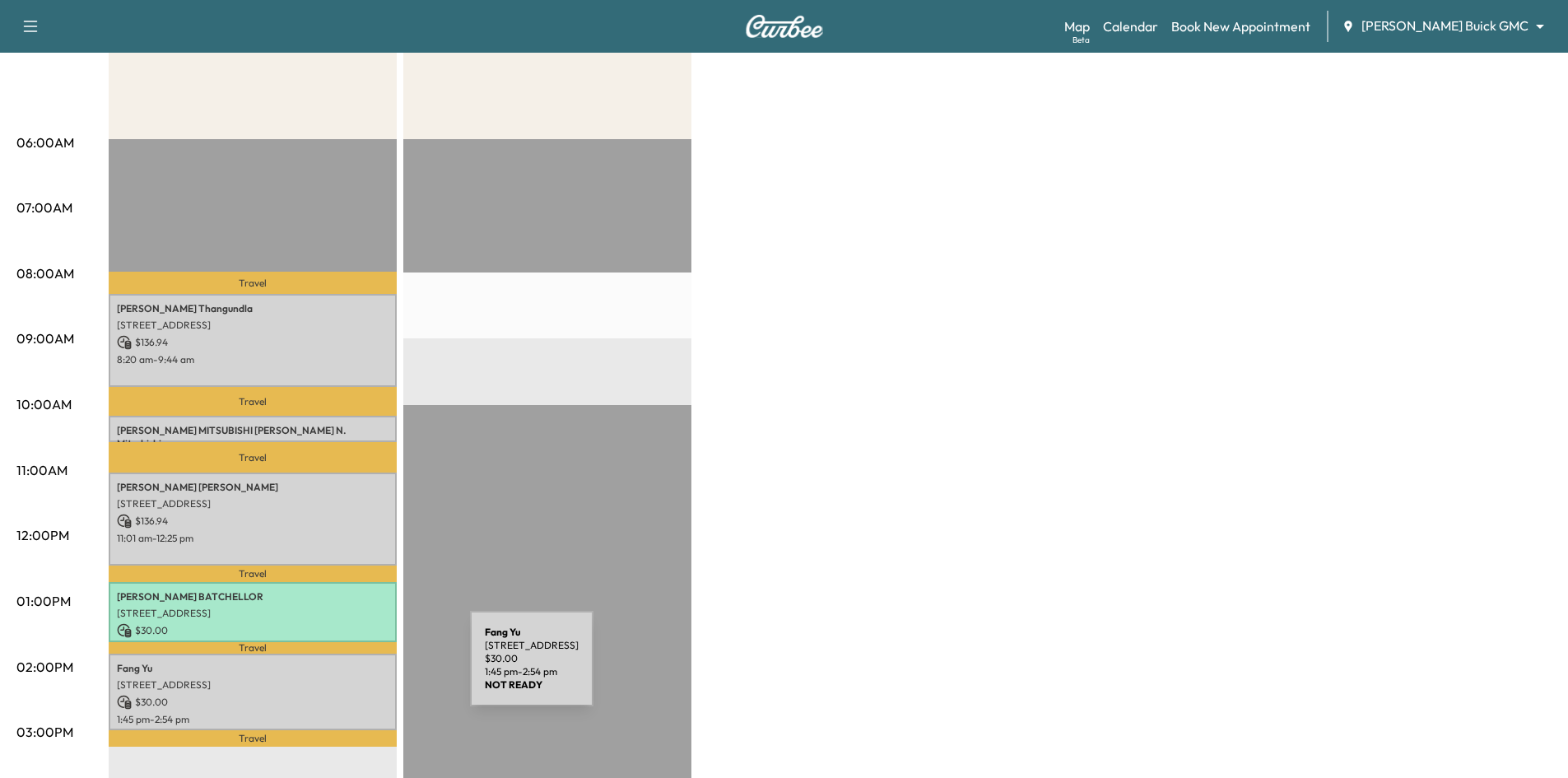
click at [347, 668] on p "Fang Yu" at bounding box center [253, 668] width 272 height 13
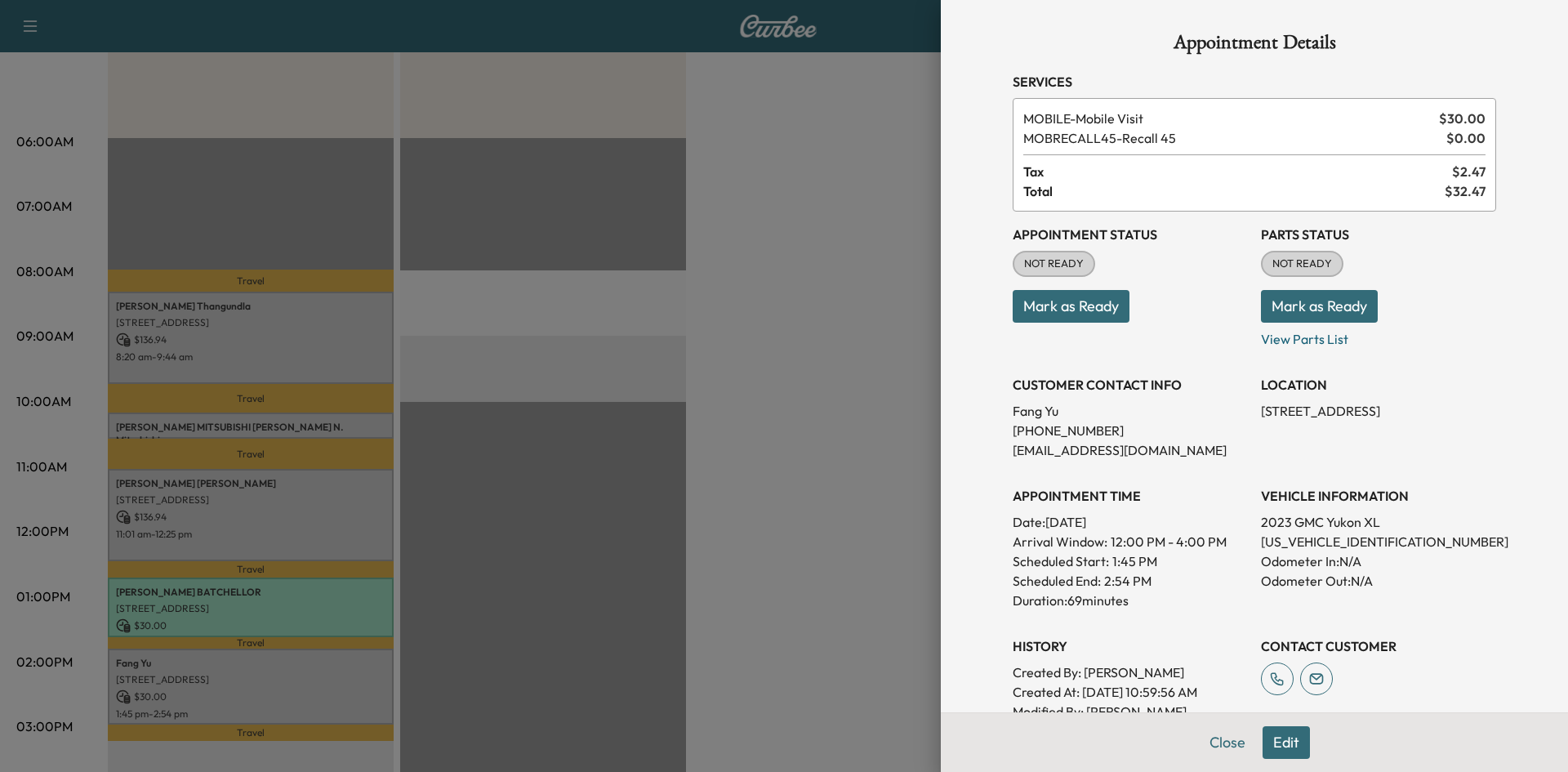
click at [710, 401] on div at bounding box center [784, 386] width 1568 height 772
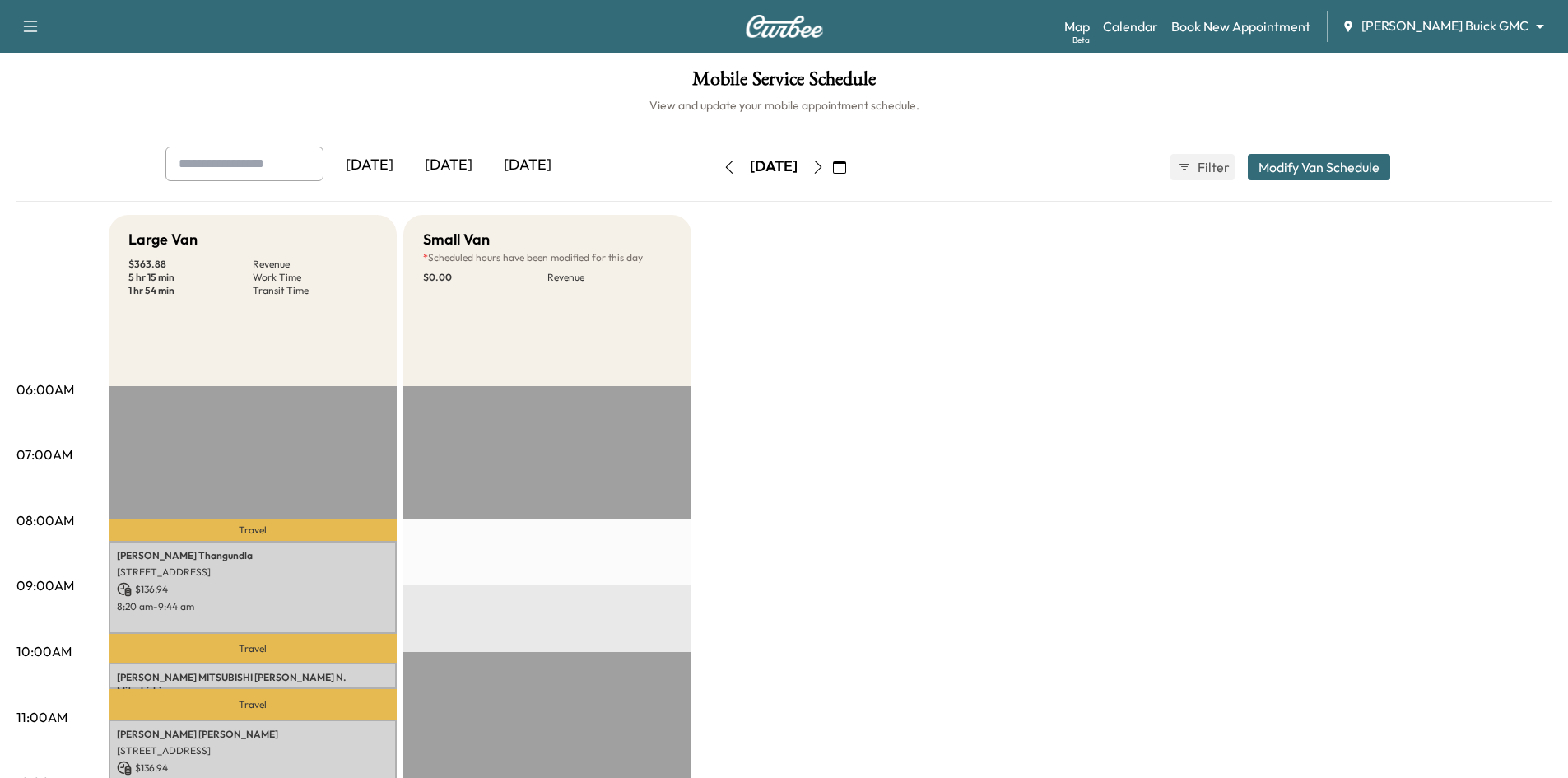
click at [443, 160] on div "[DATE]" at bounding box center [448, 165] width 79 height 38
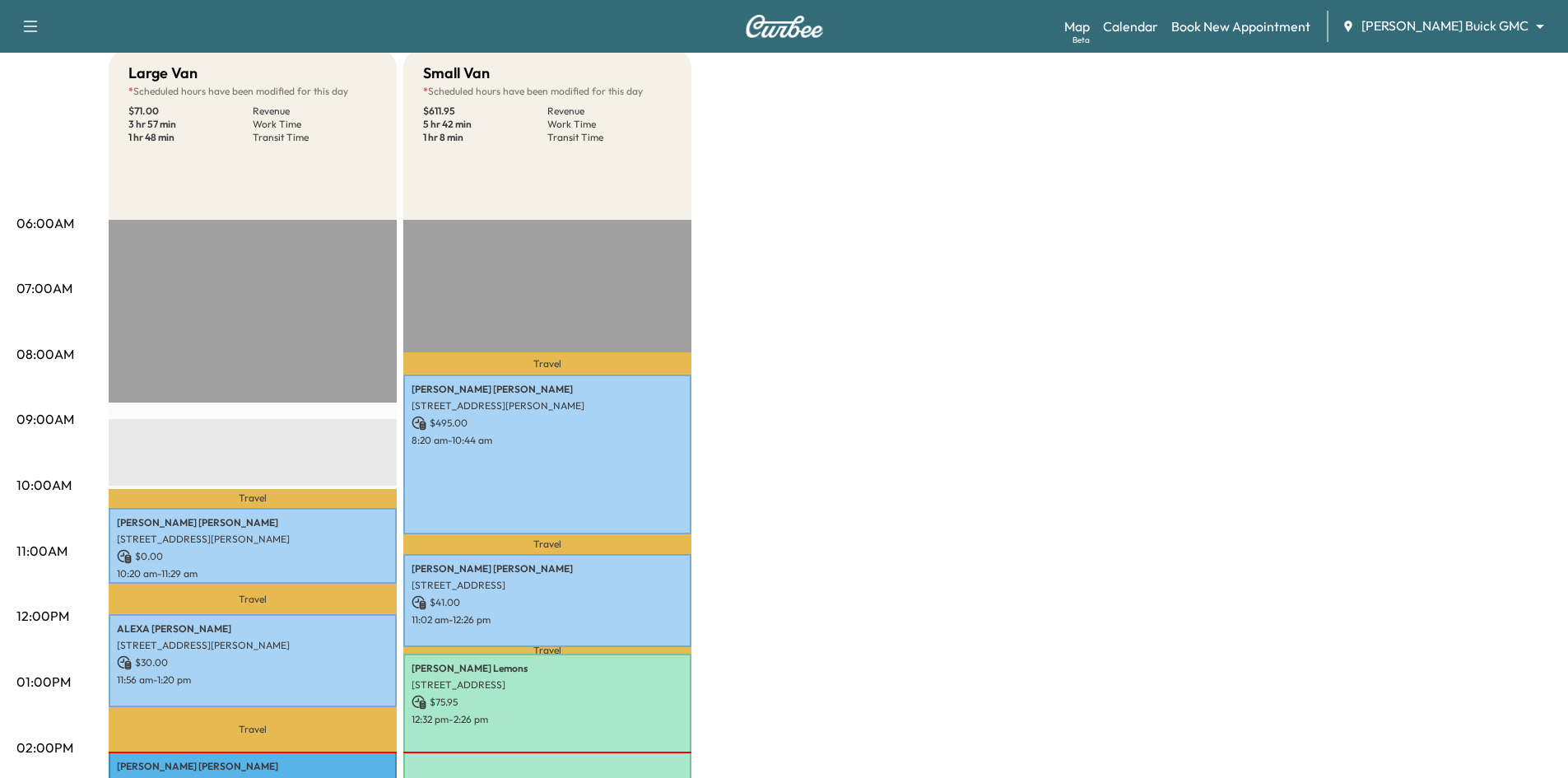
scroll to position [247, 0]
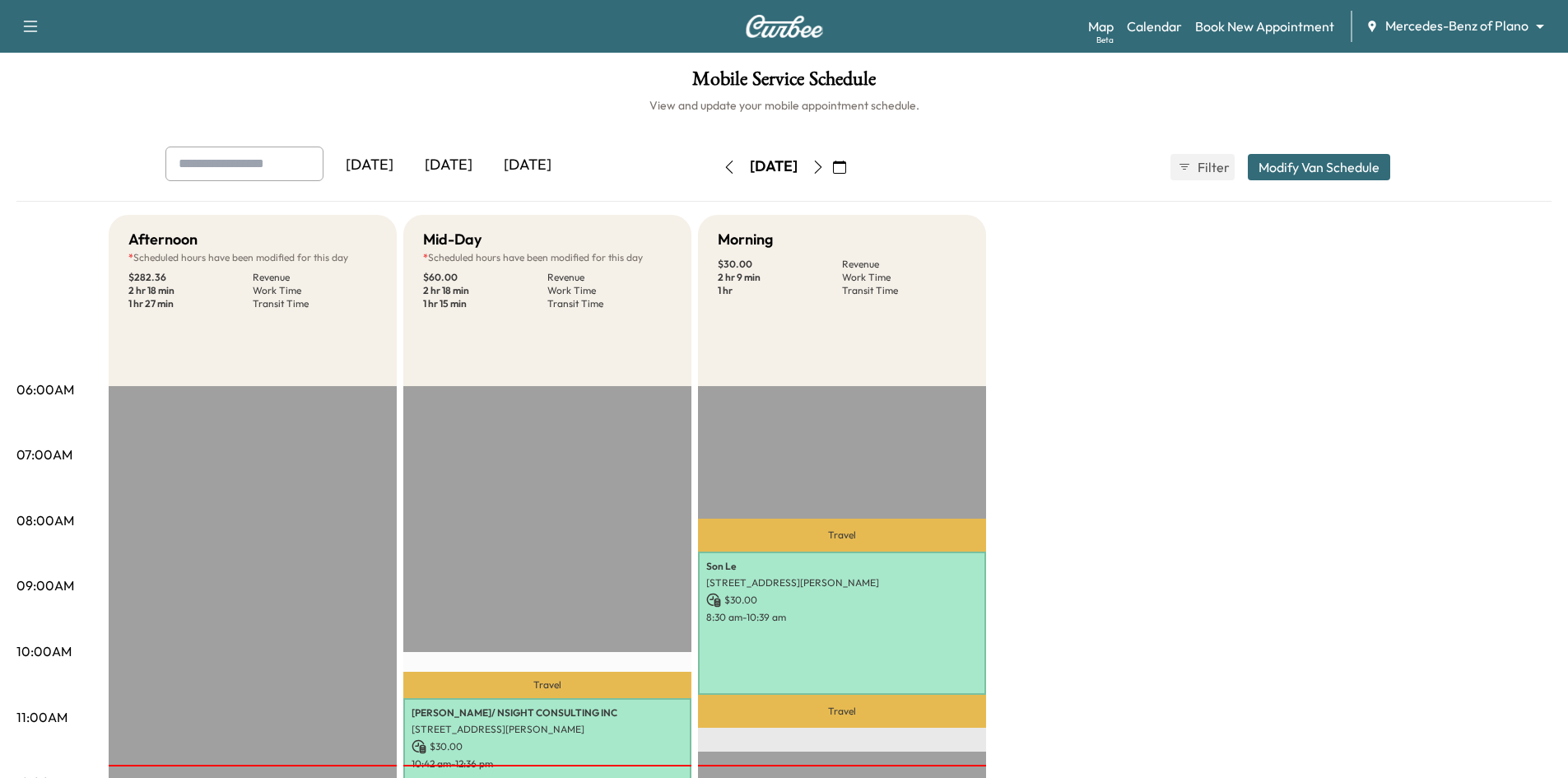
click at [825, 161] on icon "button" at bounding box center [818, 167] width 13 height 13
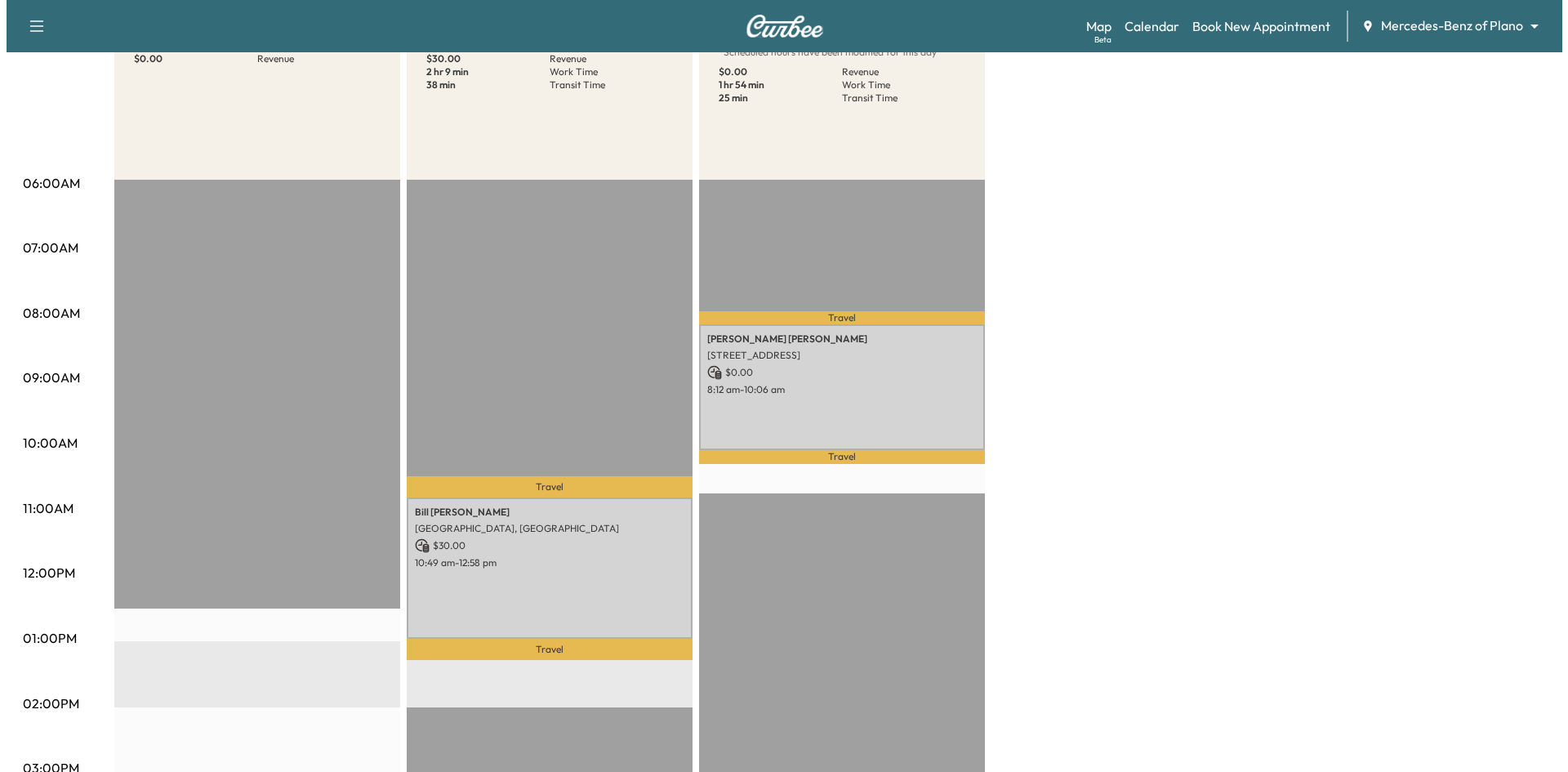
scroll to position [408, 0]
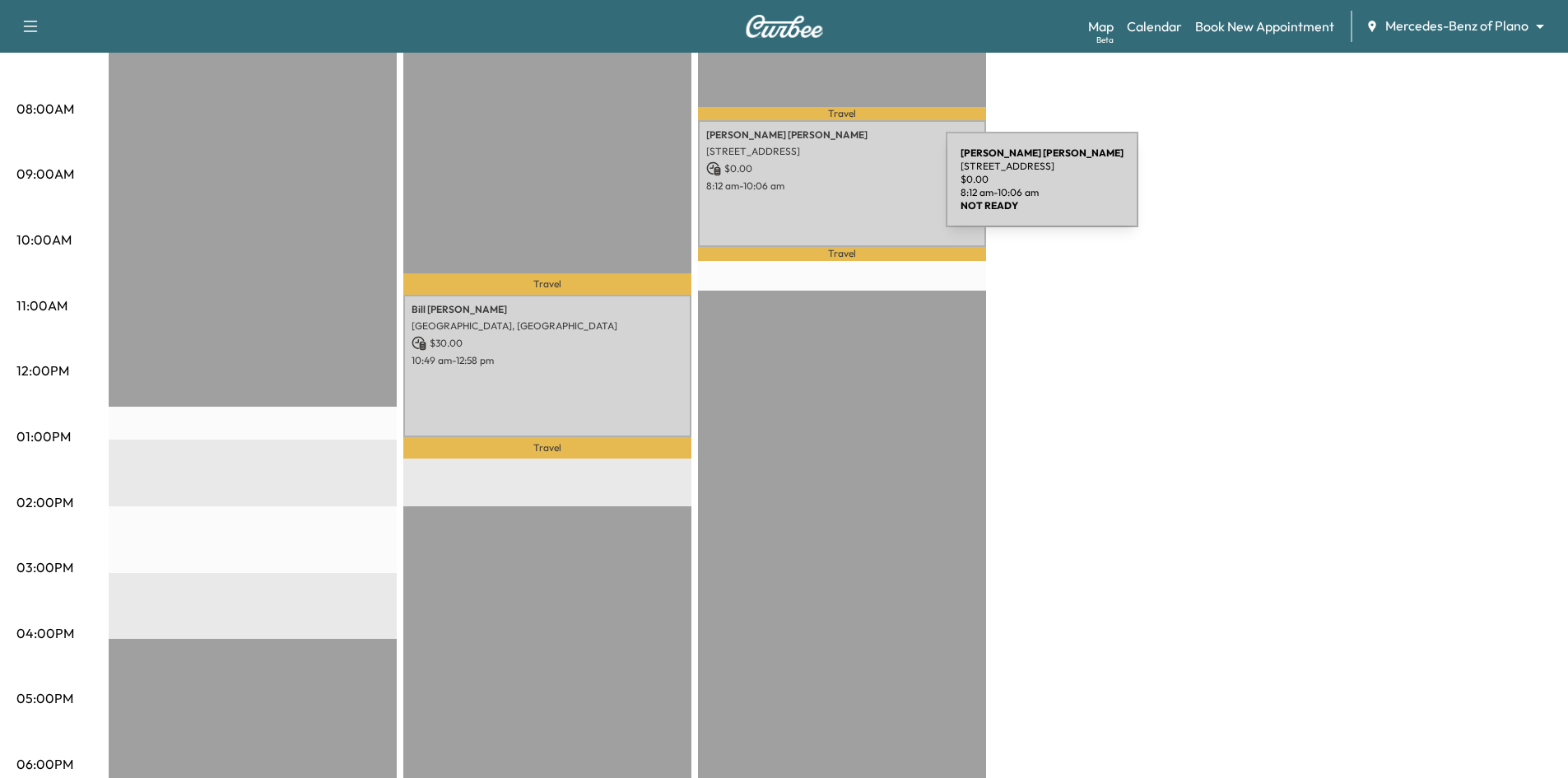
click at [822, 189] on p "8:12 am - 10:06 am" at bounding box center [841, 186] width 272 height 13
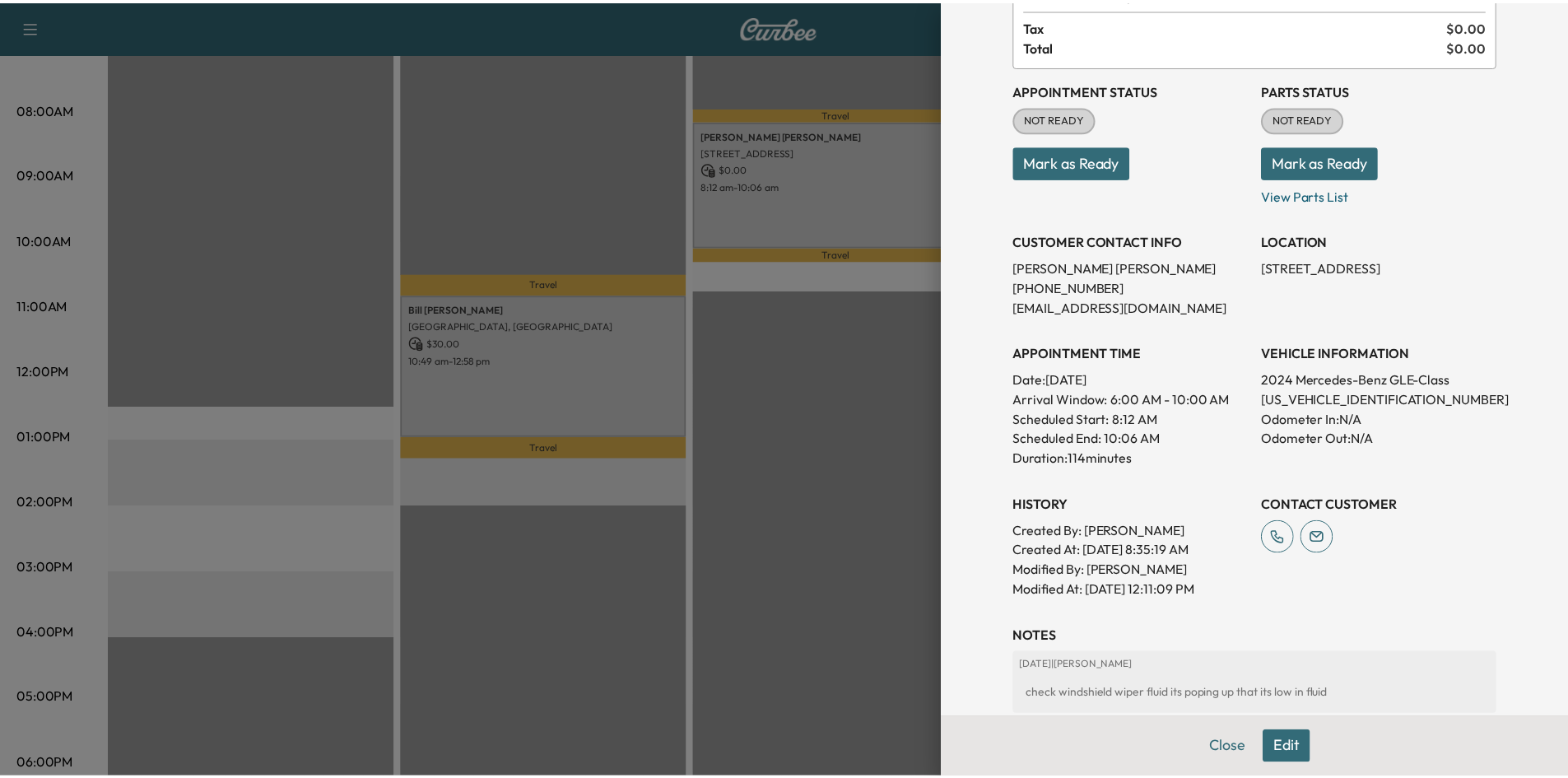
scroll to position [332, 0]
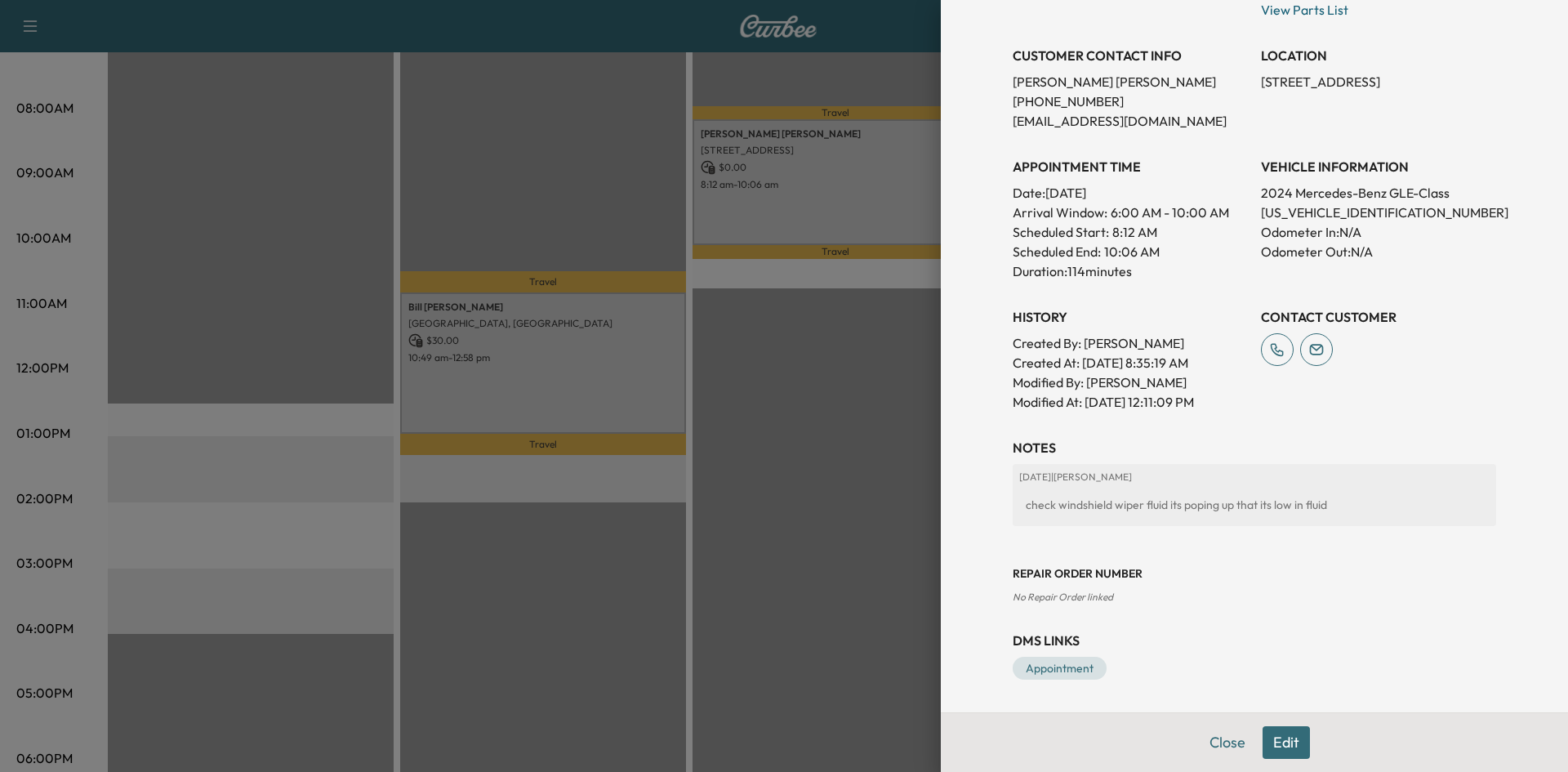
click at [861, 509] on div at bounding box center [784, 386] width 1568 height 772
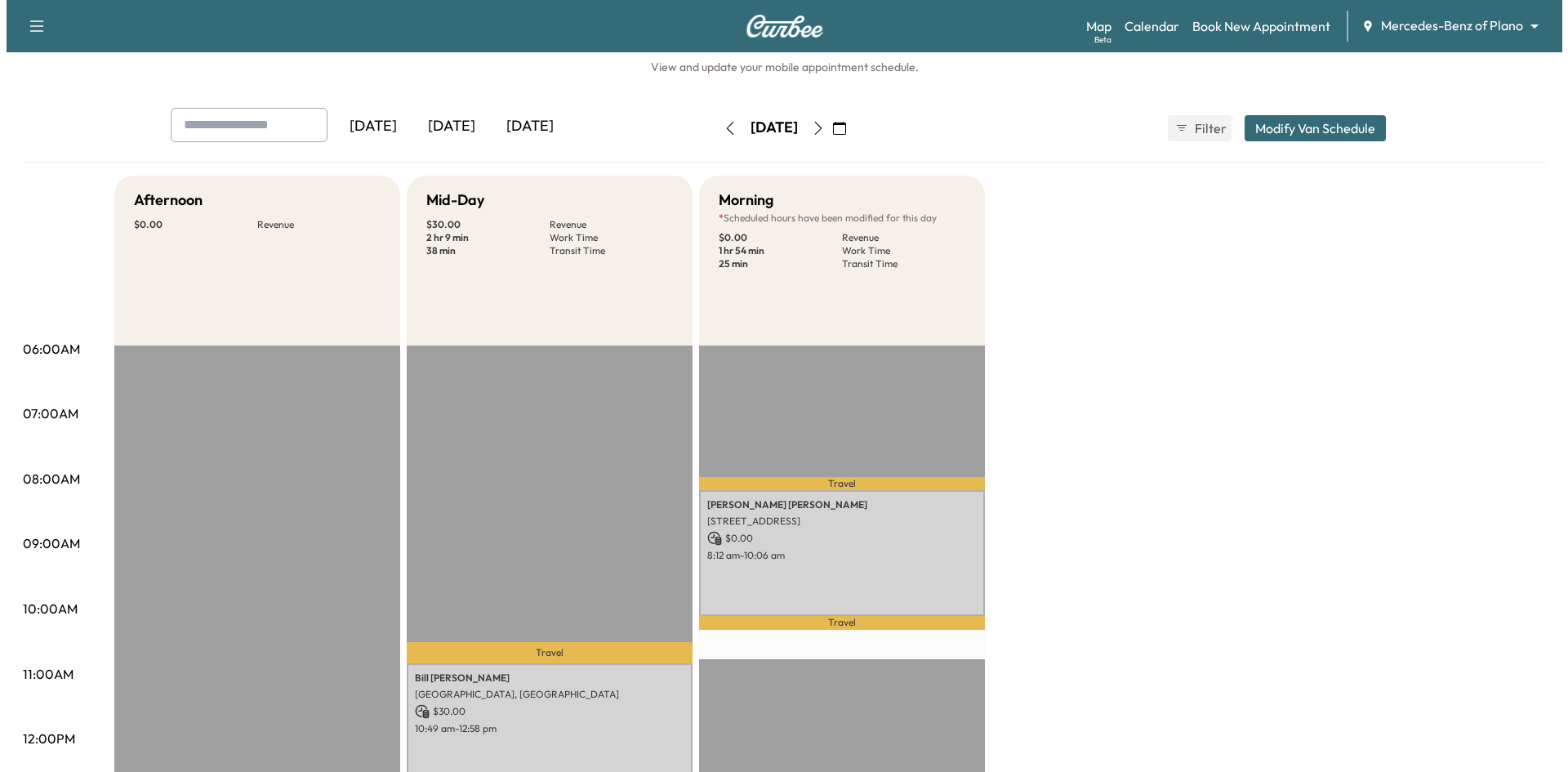
scroll to position [0, 0]
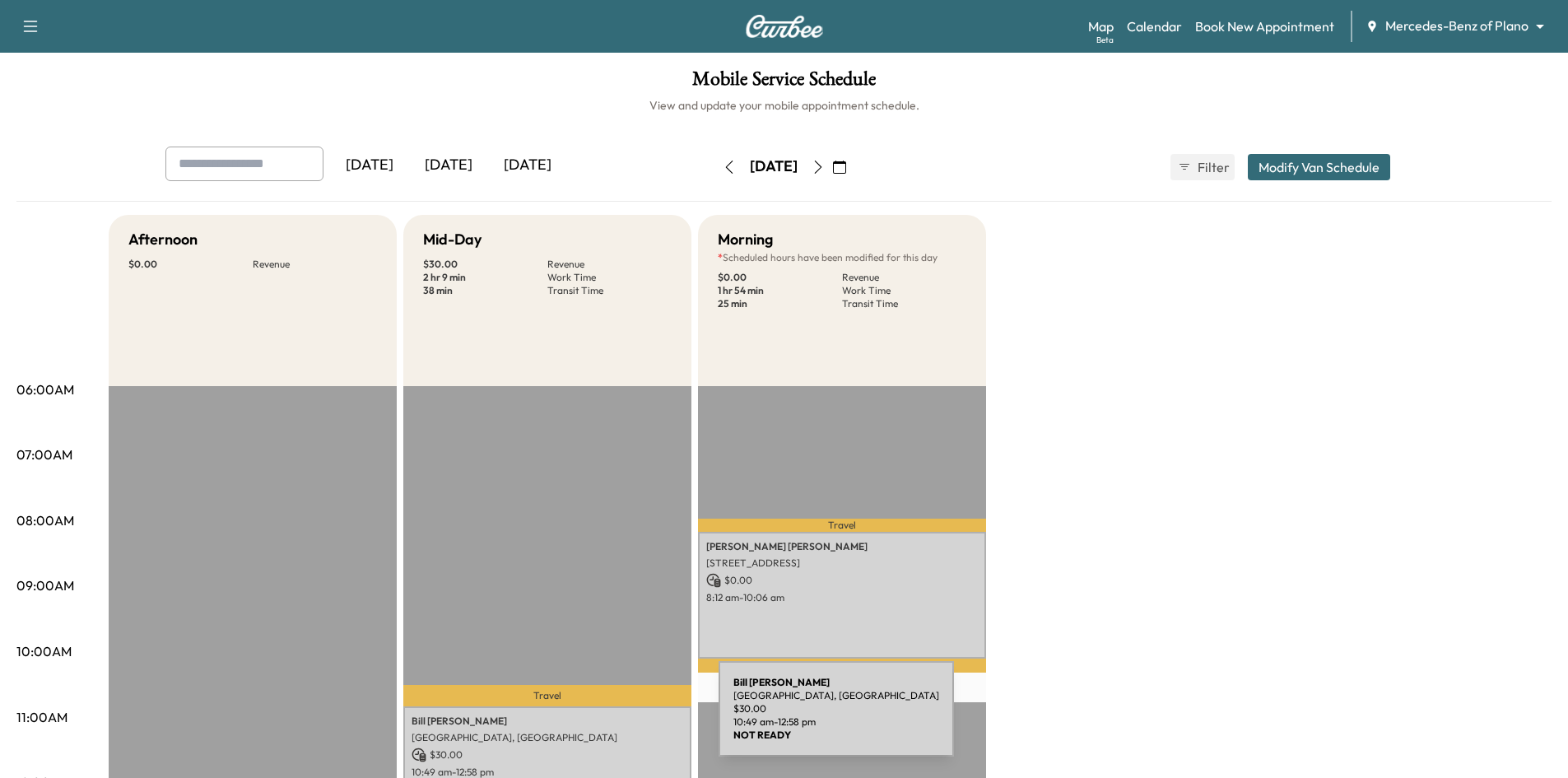
click at [595, 718] on p "Bill Thurman" at bounding box center [547, 721] width 272 height 13
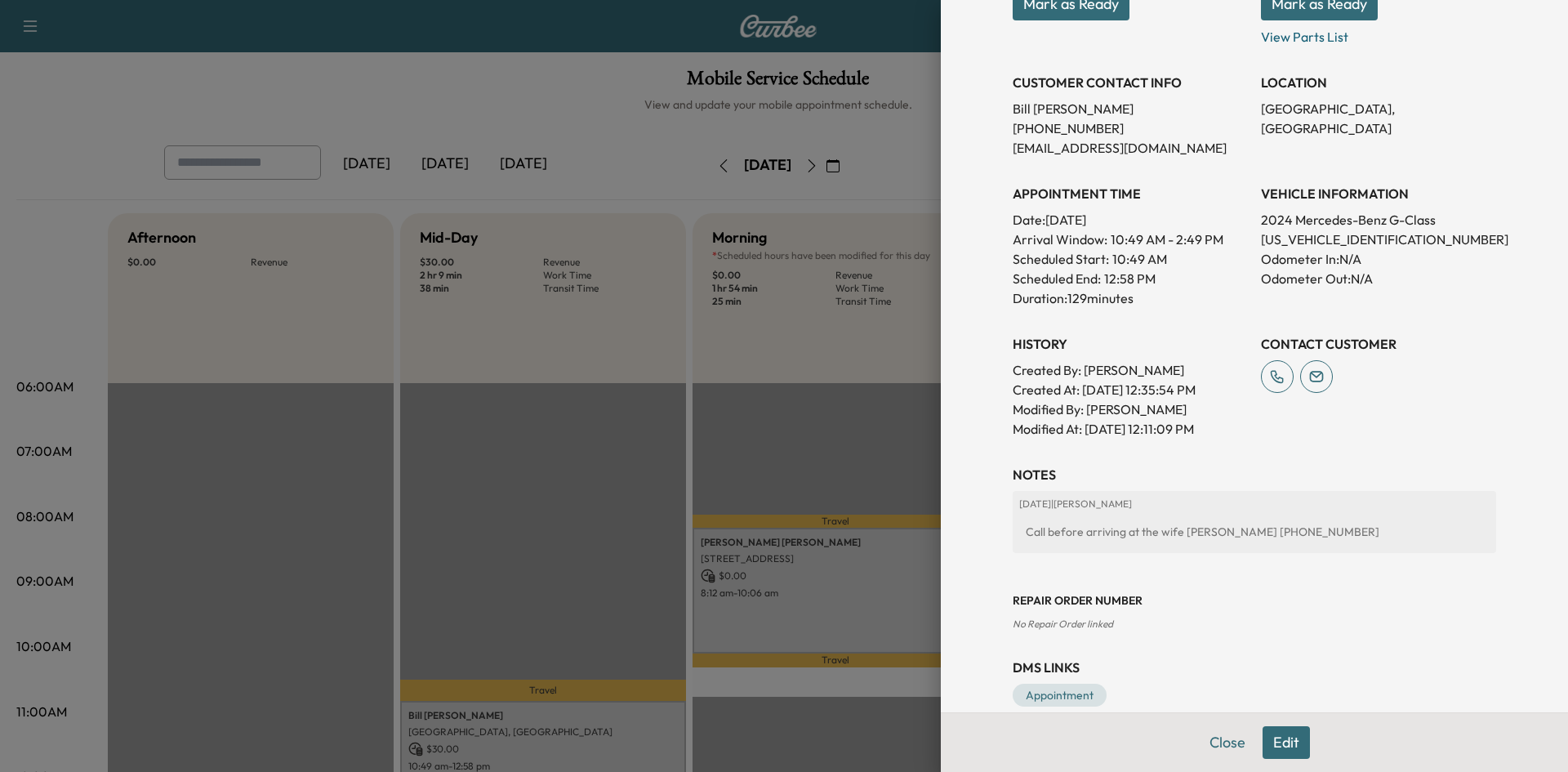
scroll to position [327, 0]
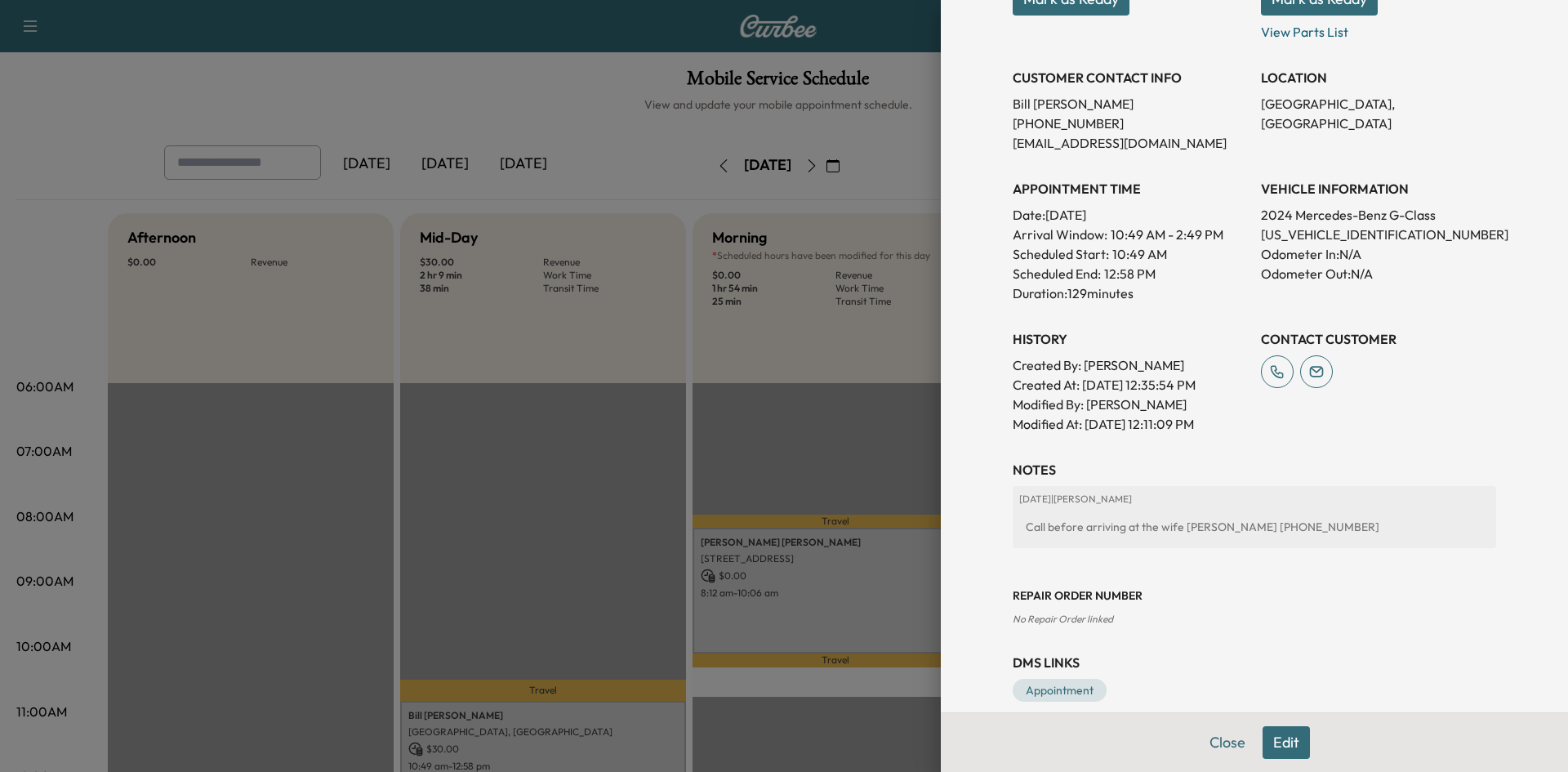
click at [918, 402] on div at bounding box center [784, 386] width 1568 height 772
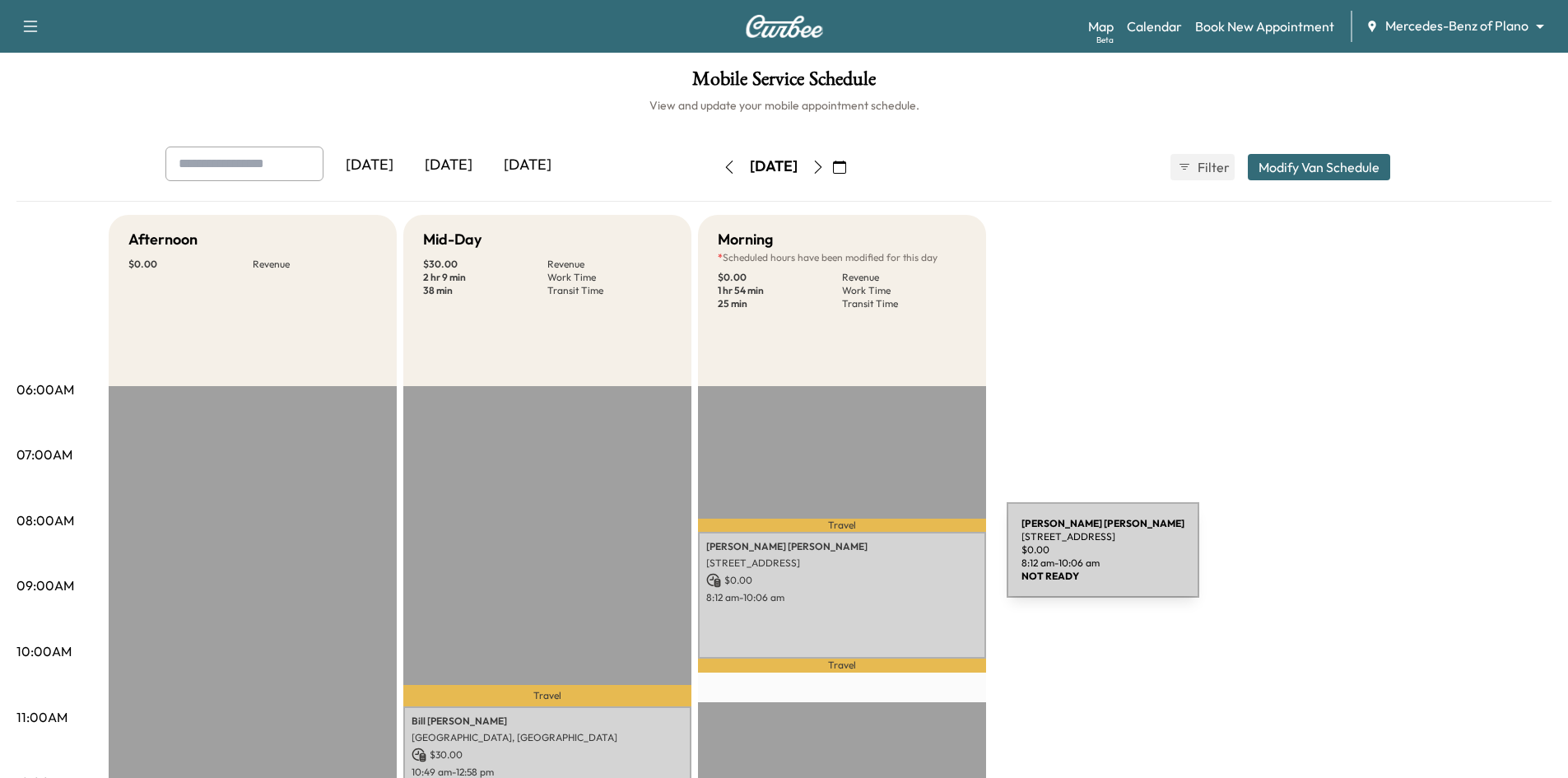
click at [883, 560] on p "17020 Club Hill Dr, Dallas, TX 75248, USA" at bounding box center [841, 563] width 272 height 13
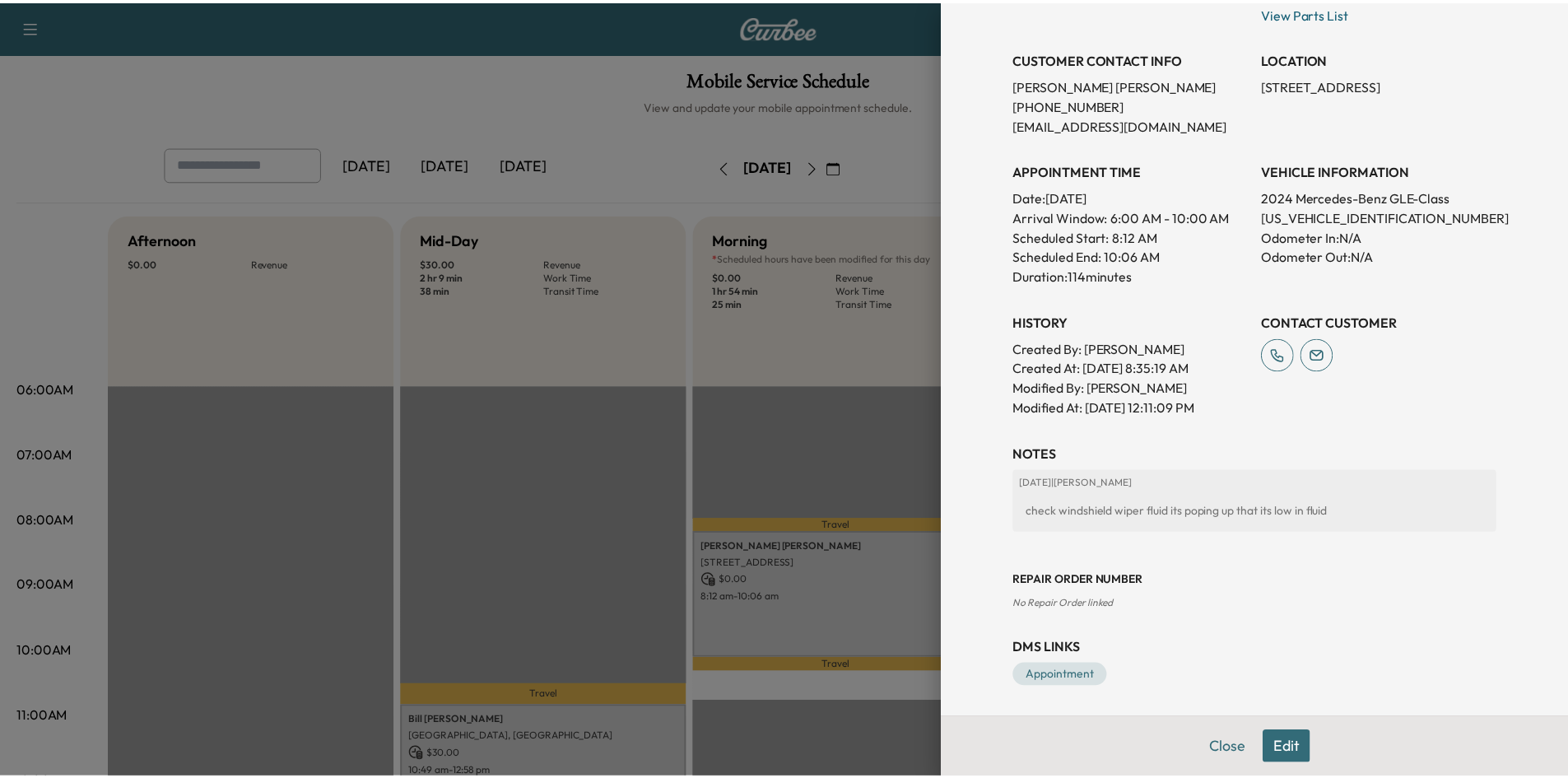
scroll to position [332, 0]
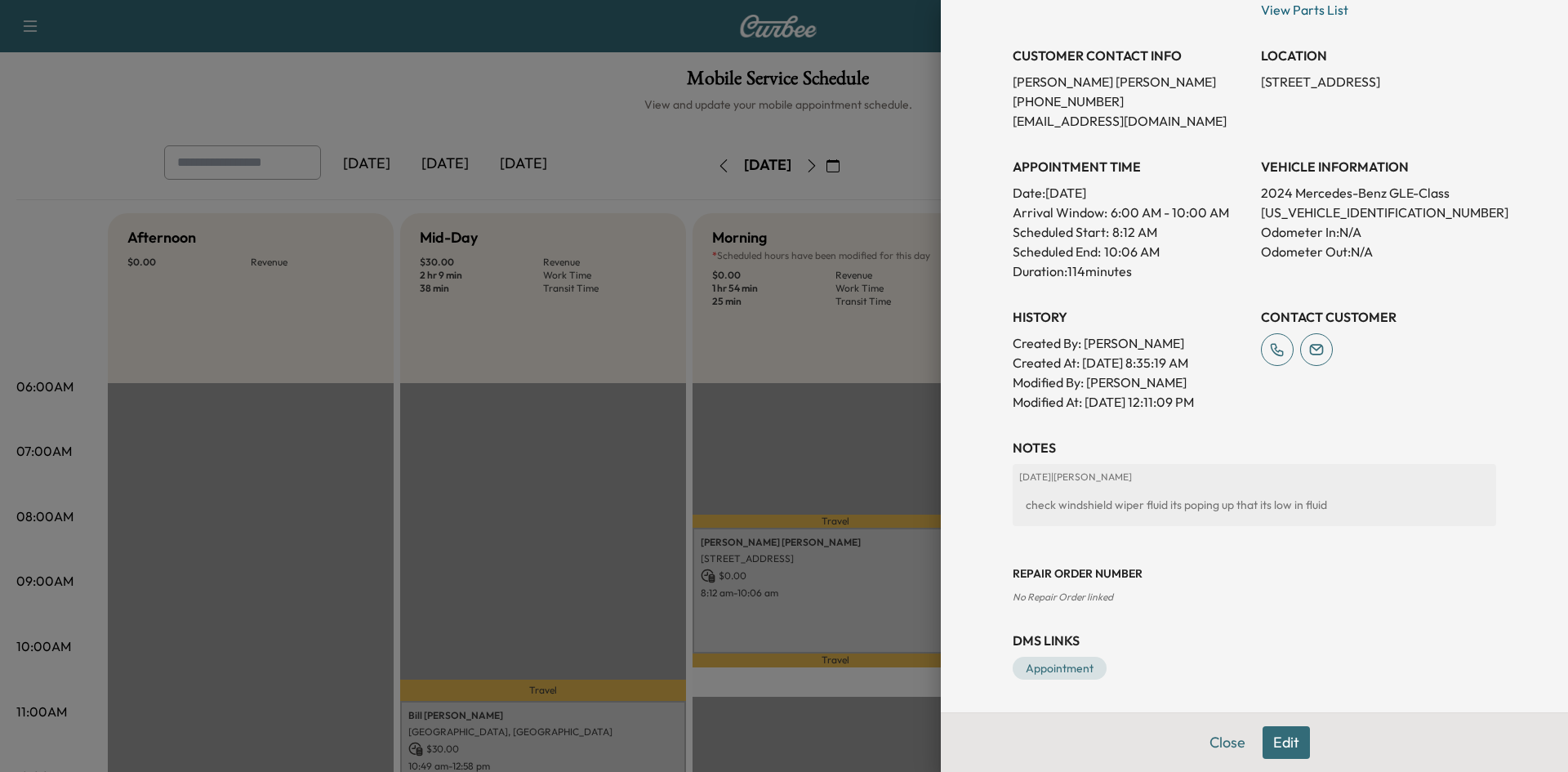
click at [518, 115] on div at bounding box center [784, 386] width 1568 height 772
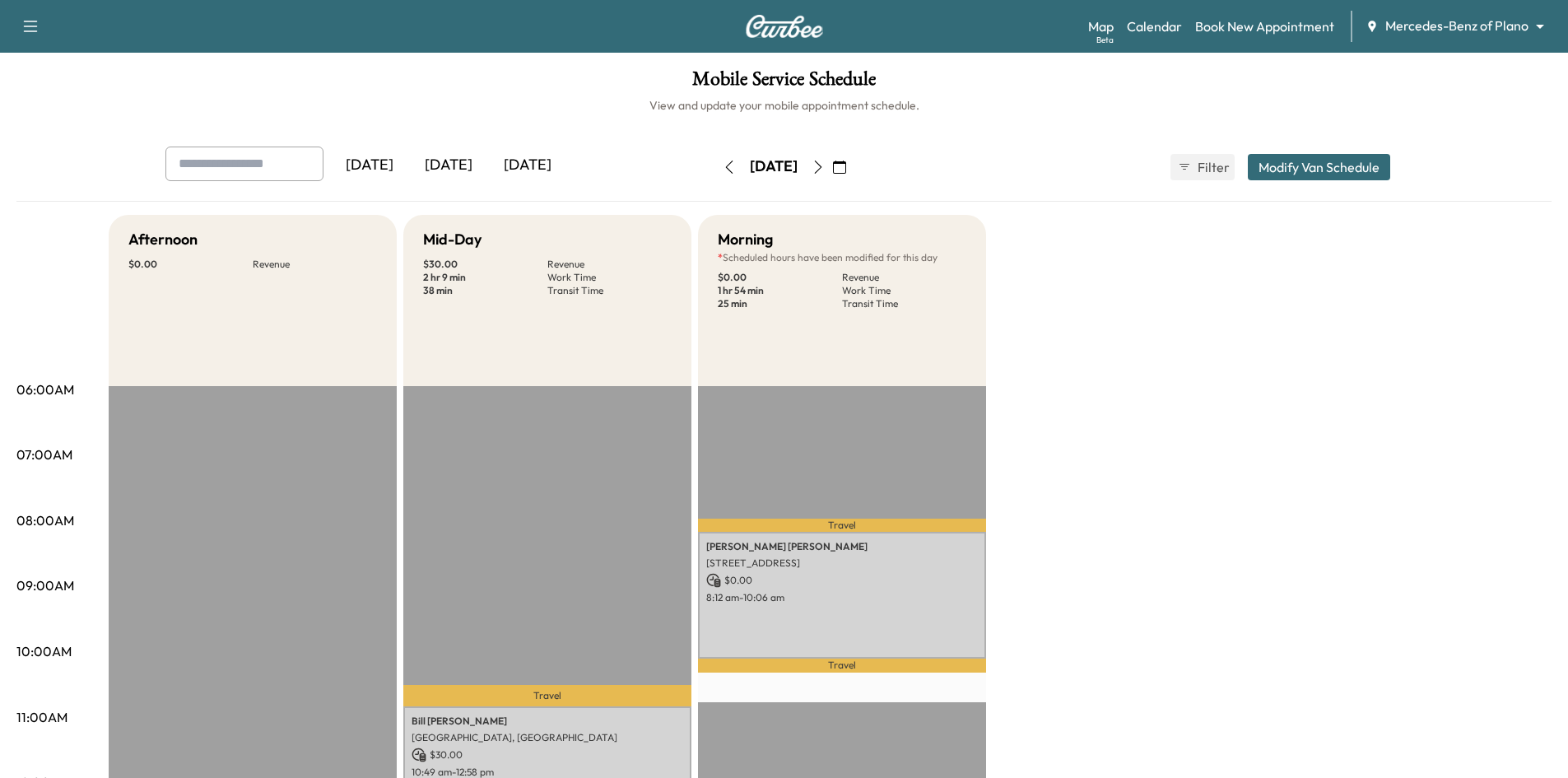
click at [467, 164] on div "[DATE]" at bounding box center [448, 165] width 79 height 38
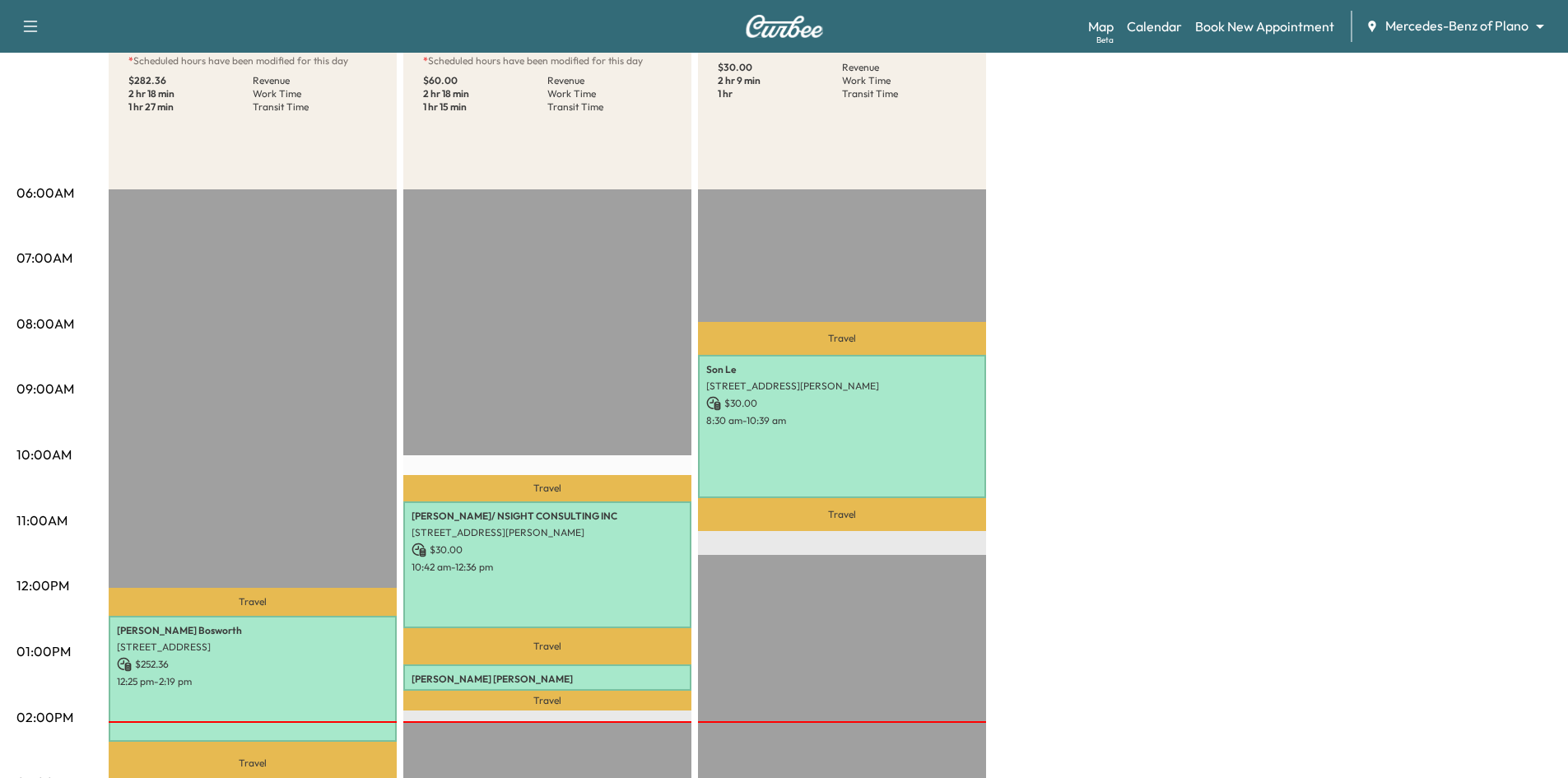
scroll to position [247, 0]
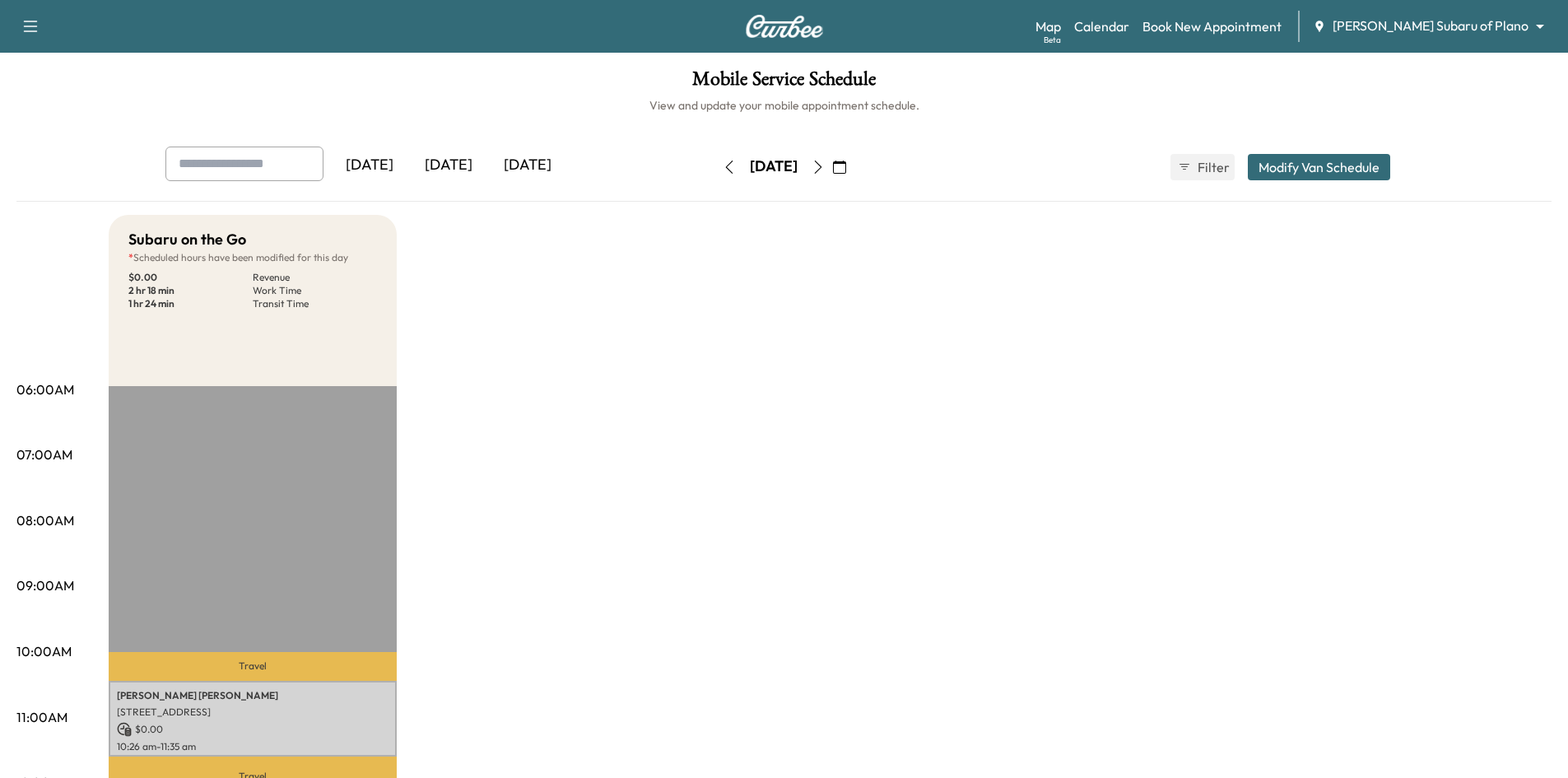
click at [825, 170] on icon "button" at bounding box center [818, 167] width 13 height 13
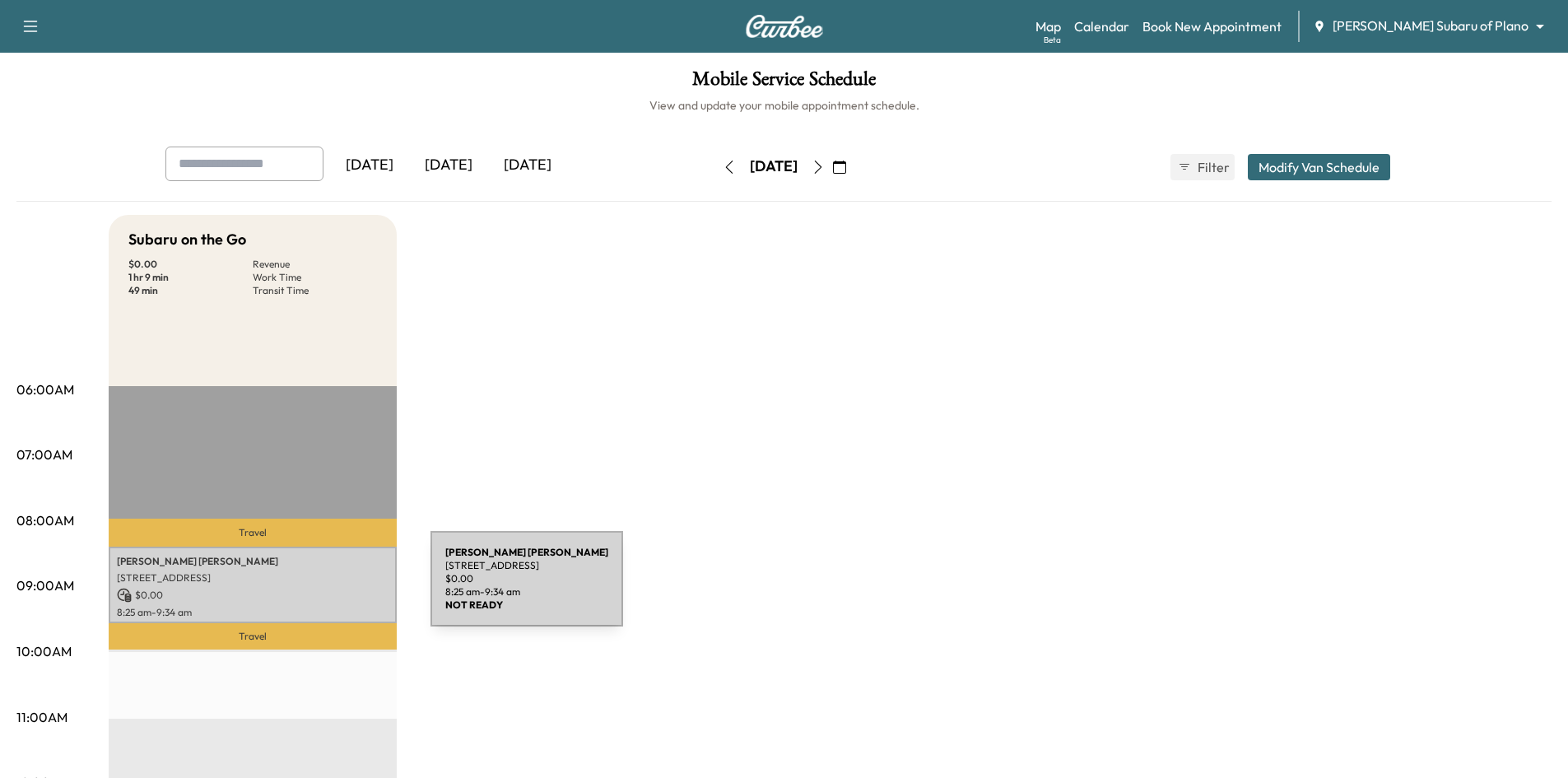
click at [307, 588] on p "$ 0.00" at bounding box center [253, 595] width 272 height 15
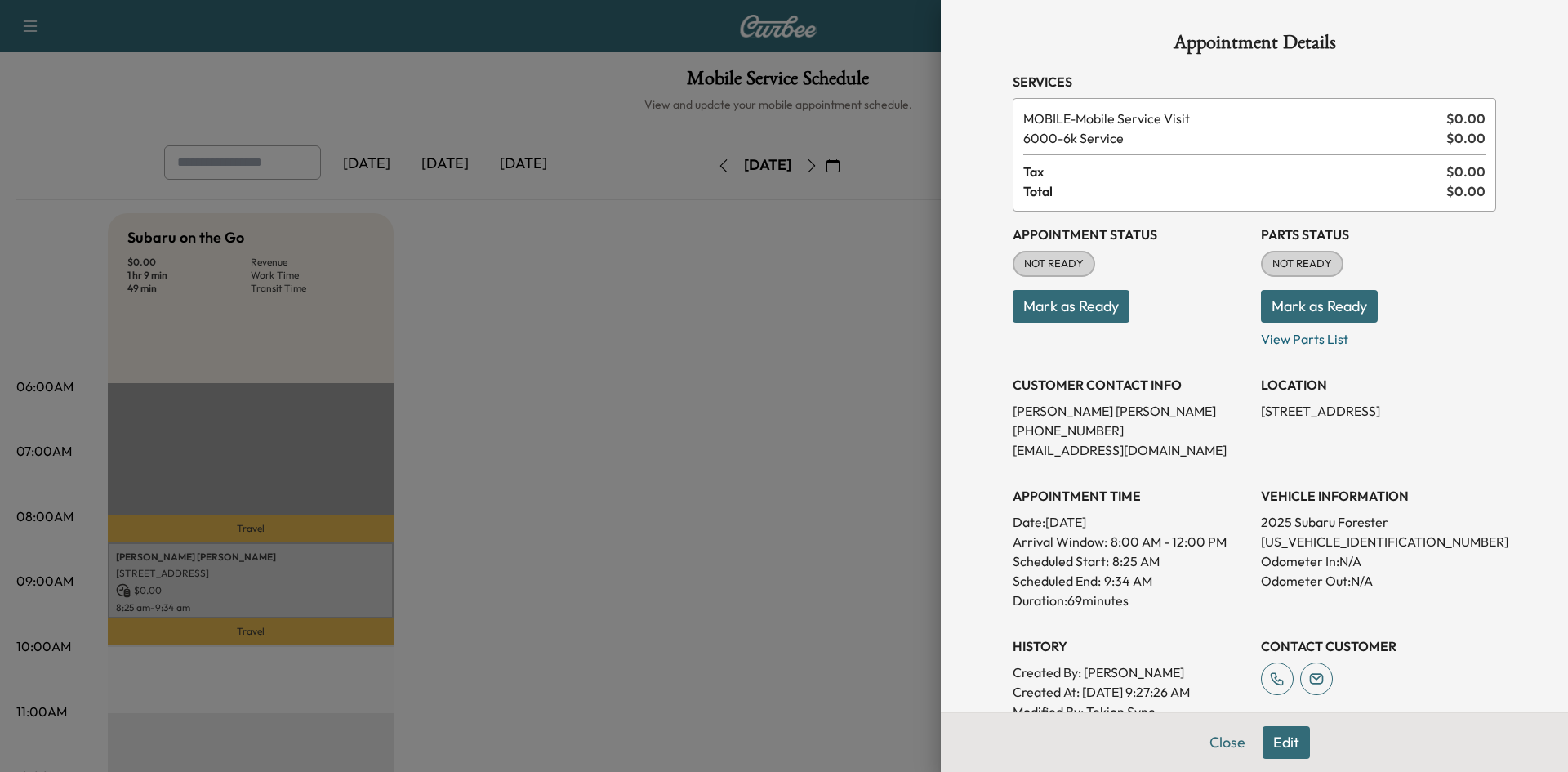
click at [766, 501] on div at bounding box center [784, 386] width 1568 height 772
